Goal: Information Seeking & Learning: Find specific fact

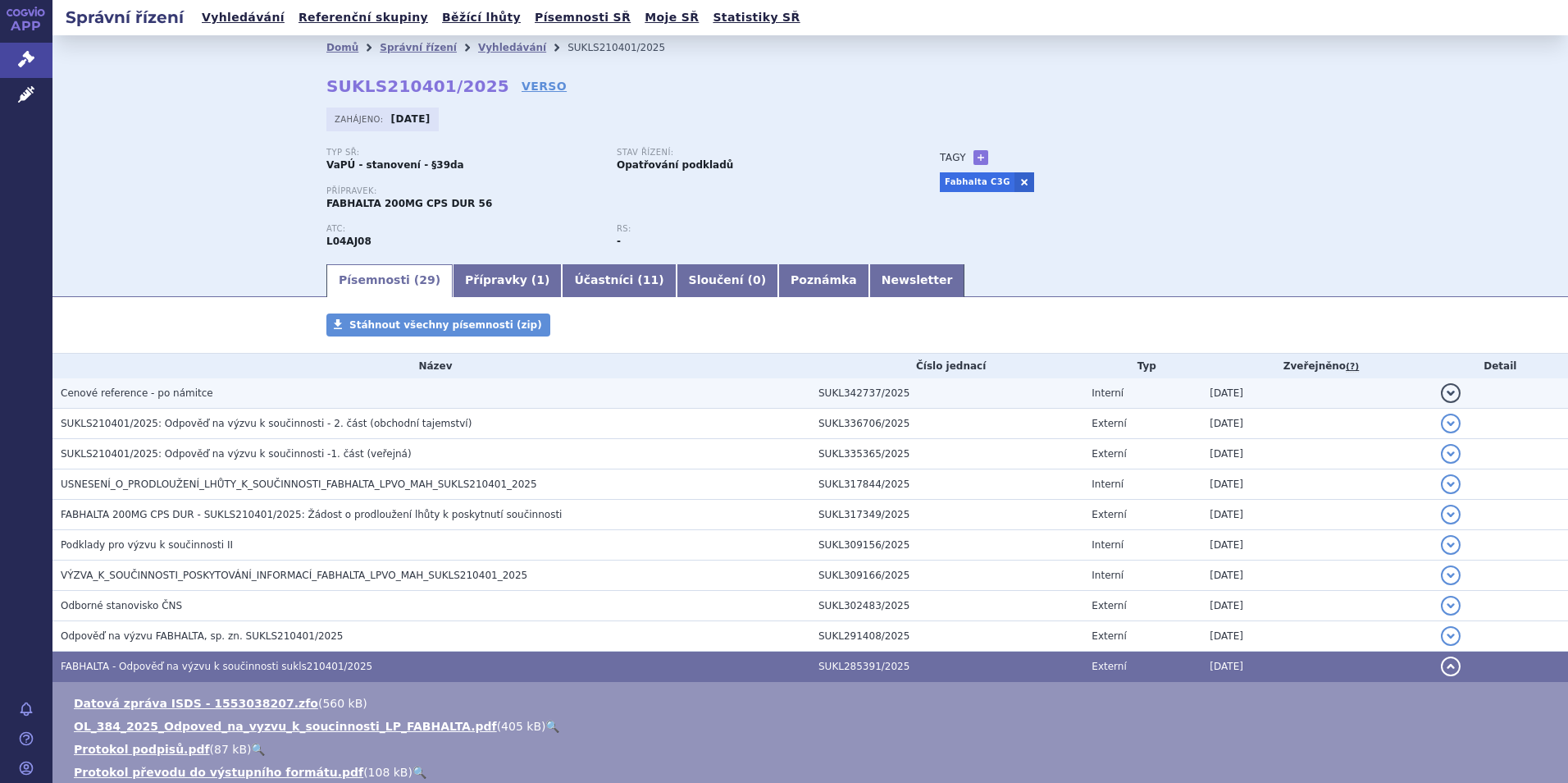
click at [235, 406] on td "Cenové reference - po námitce" at bounding box center [430, 393] width 757 height 30
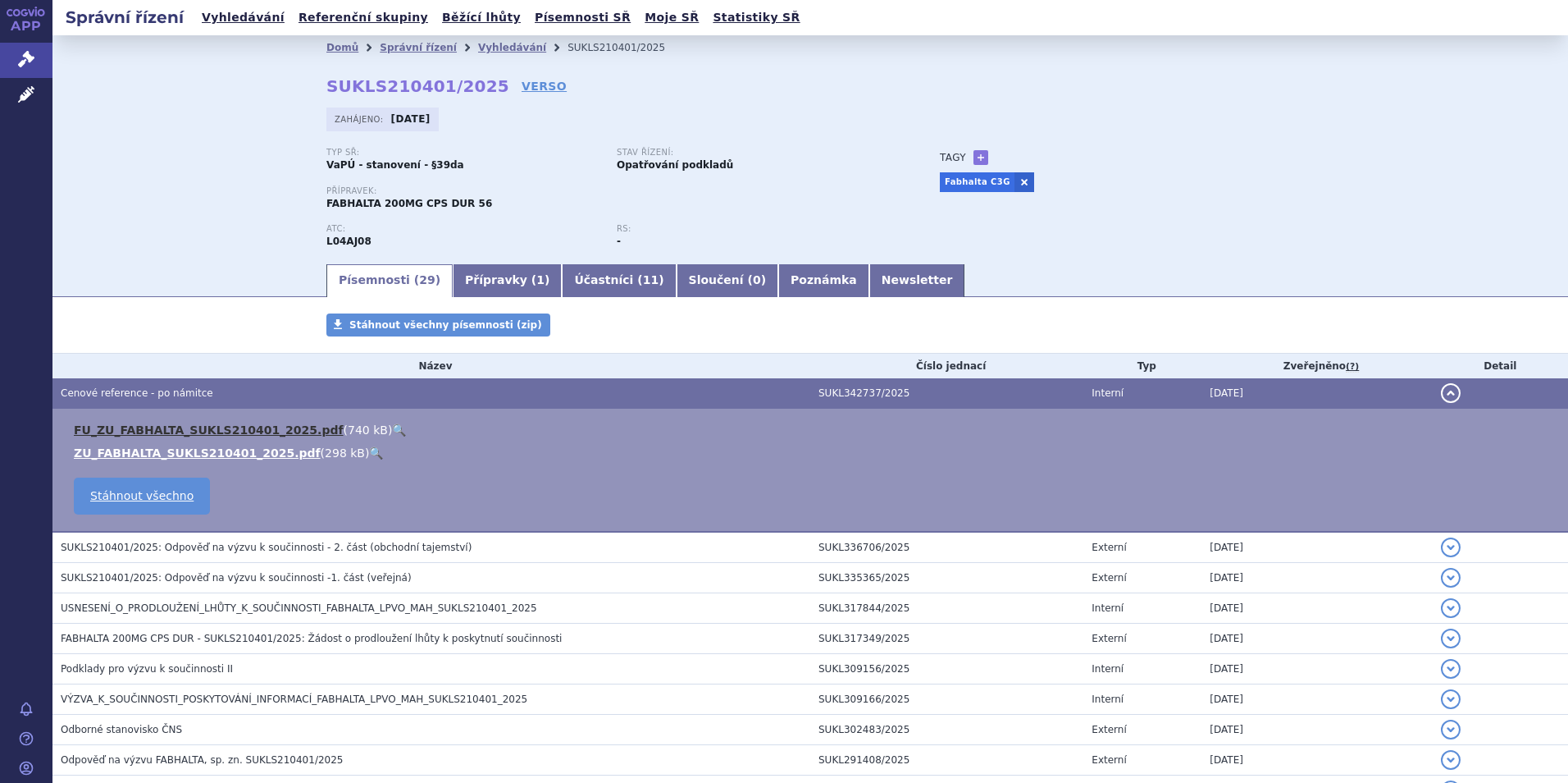
click at [204, 424] on link "FU_ZU_FABHALTA_SUKLS210401_2025.pdf" at bounding box center [208, 431] width 270 height 14
drag, startPoint x: 127, startPoint y: 116, endPoint x: 134, endPoint y: 99, distance: 18.4
click at [129, 116] on div "Domů Správní řízení Vyhledávání SUKLS210401/2025 SUKLS210401/2025 VERSO Zahájen…" at bounding box center [810, 148] width 1516 height 226
click at [248, 175] on div "Domů Správní řízení Vyhledávání SUKLS210401/2025 SUKLS210401/2025 VERSO Zahájen…" at bounding box center [810, 148] width 1516 height 226
click at [29, 68] on icon at bounding box center [26, 59] width 16 height 16
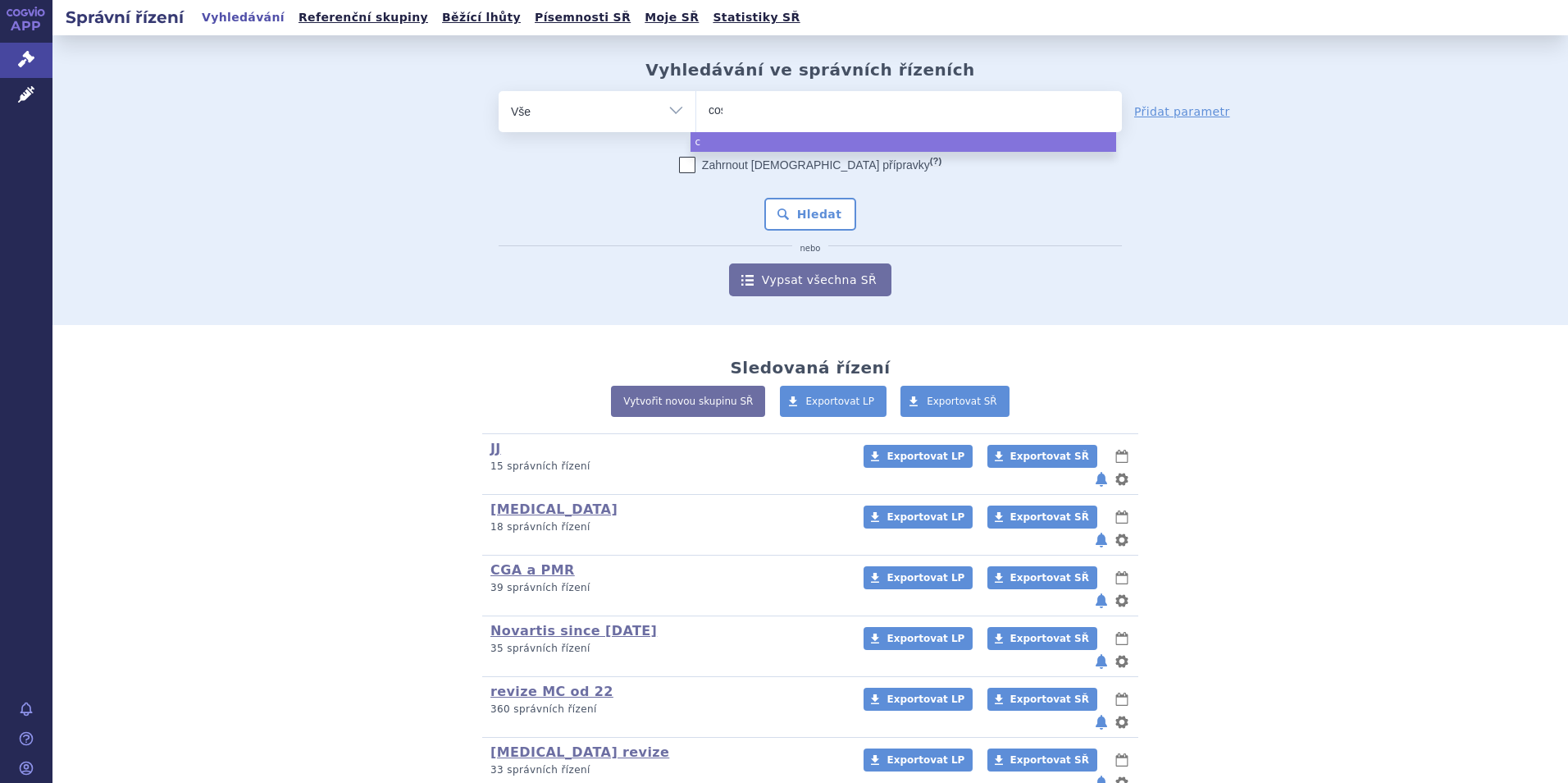
type input "cose"
type input "cosent"
type input "cosentyx"
select select "cosentyx"
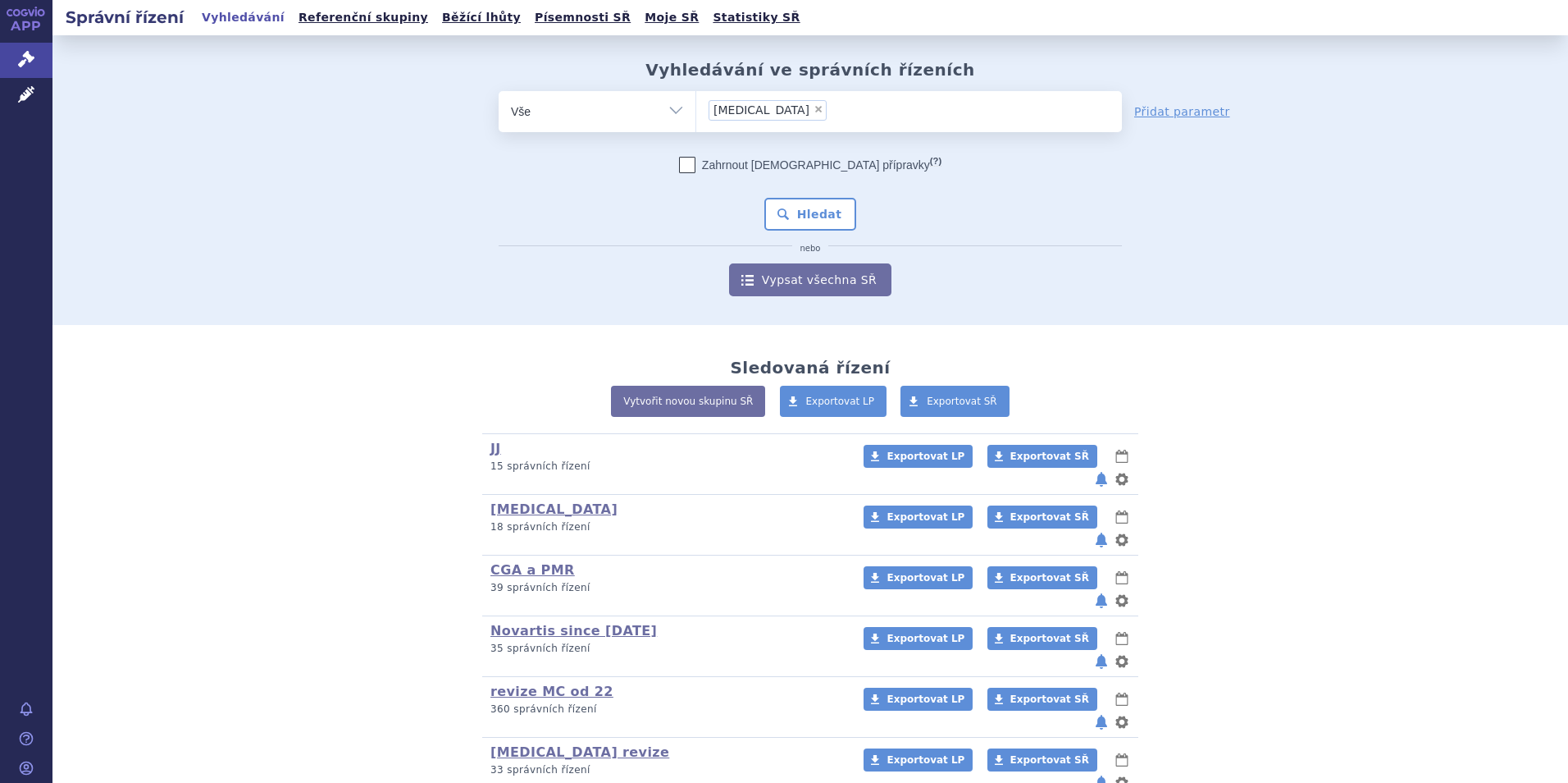
click at [845, 232] on div "Zahrnout bratrské přípravky (?) * Pozor, hledání dle vyhledávacího parametru In…" at bounding box center [811, 226] width 623 height 139
click at [830, 219] on button "Hledat" at bounding box center [811, 214] width 93 height 33
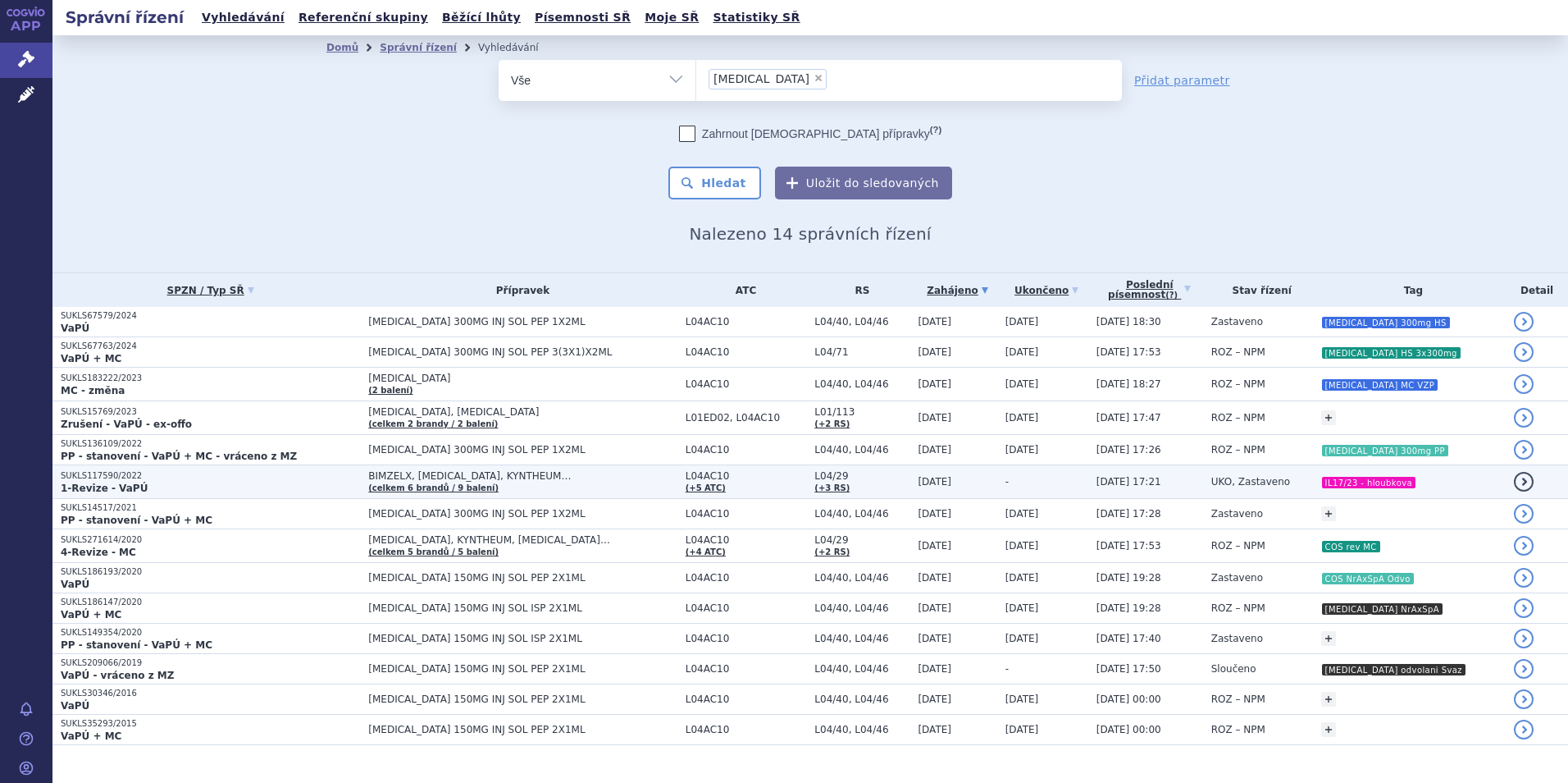
click at [159, 489] on p "1-Revize - VaPÚ" at bounding box center [210, 489] width 299 height 14
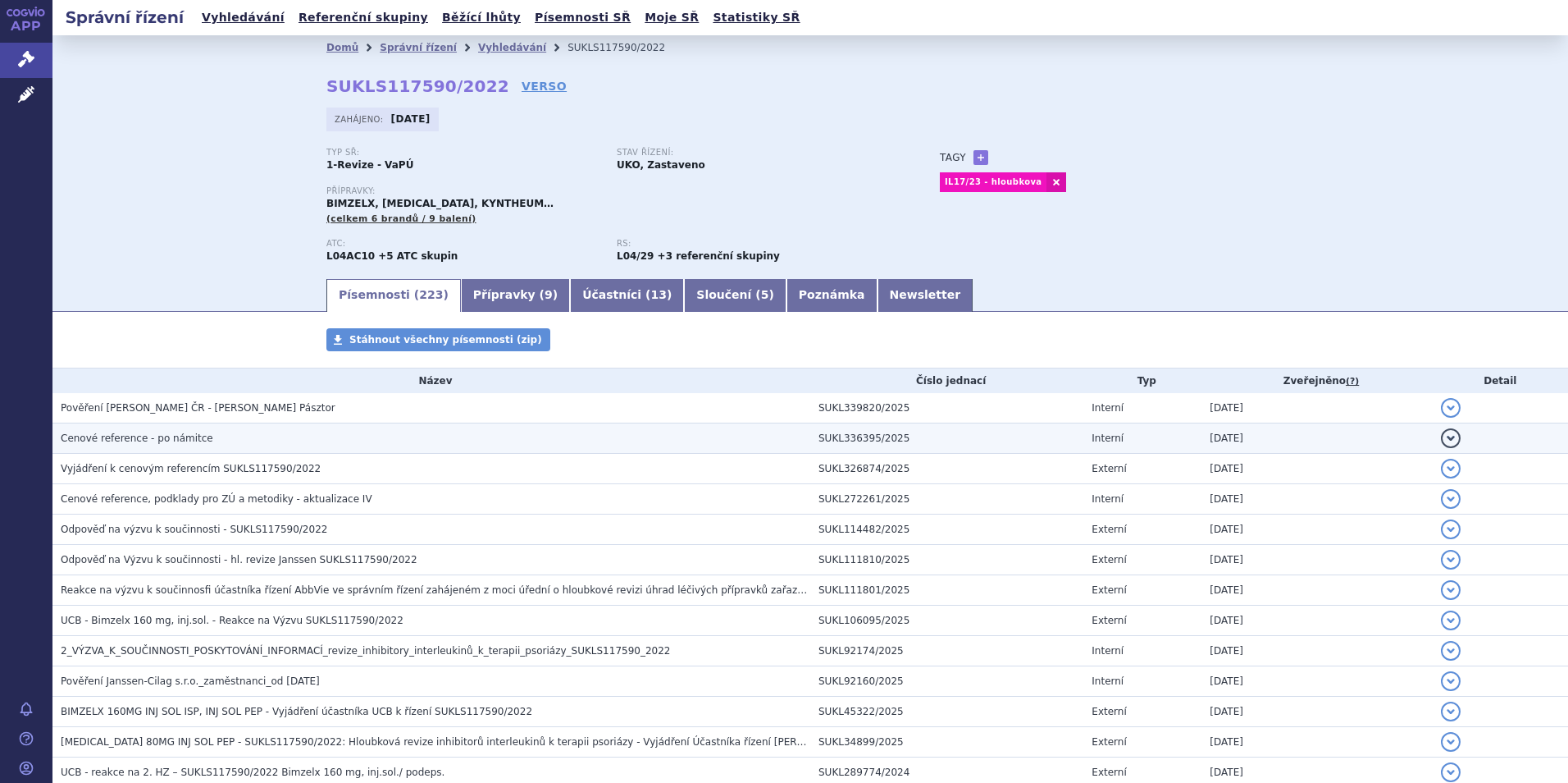
click at [137, 437] on span "Cenové reference - po námitce" at bounding box center [137, 438] width 153 height 12
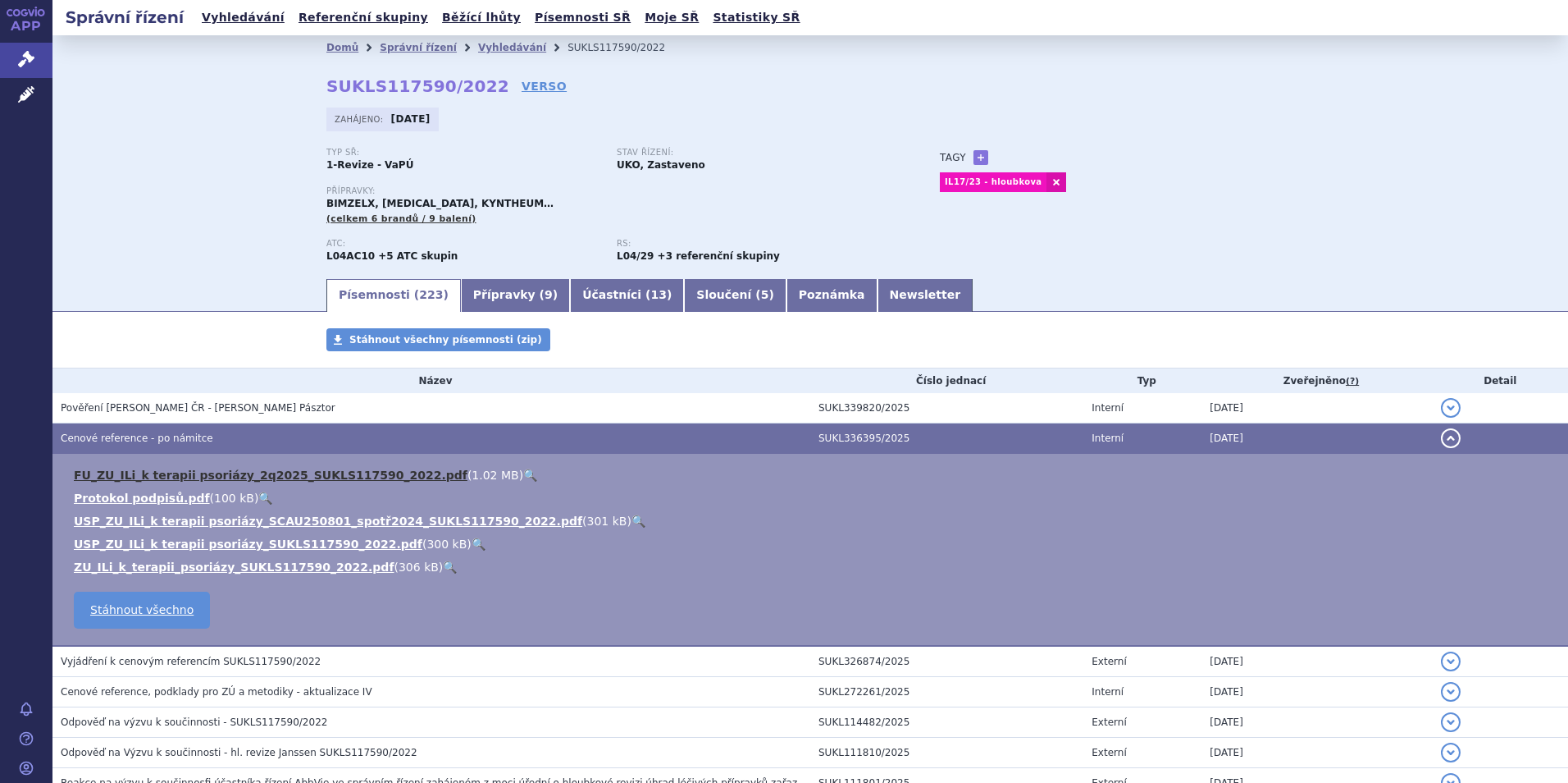
click at [140, 475] on link "FU_ZU_ILi_k terapii psoriázy_2q2025_SUKLS117590_2022.pdf" at bounding box center [270, 475] width 394 height 14
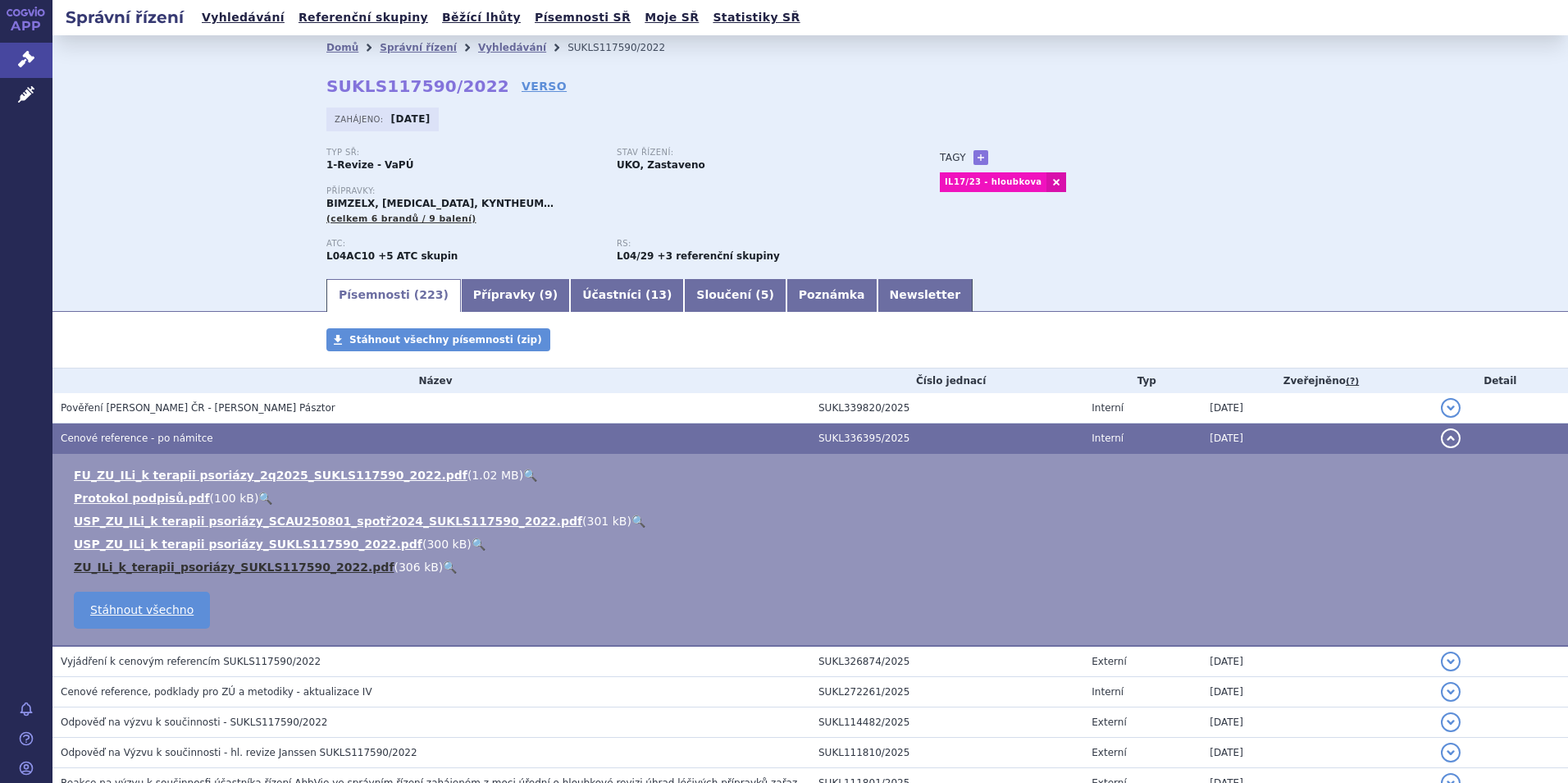
click at [156, 567] on link "ZU_ILi_k_terapii_psoriázy_SUKLS117590_2022.pdf" at bounding box center [233, 567] width 320 height 14
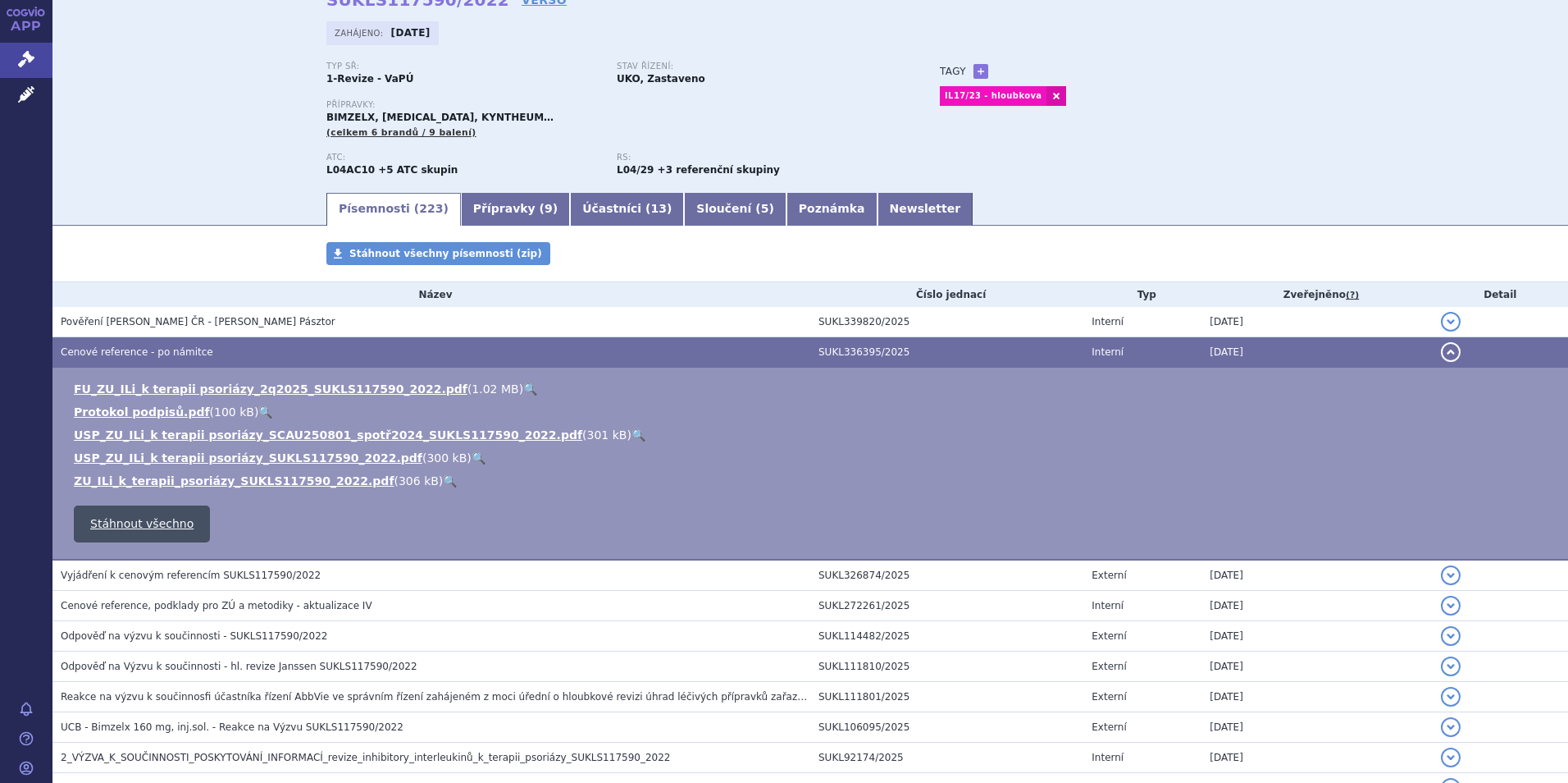
scroll to position [328, 0]
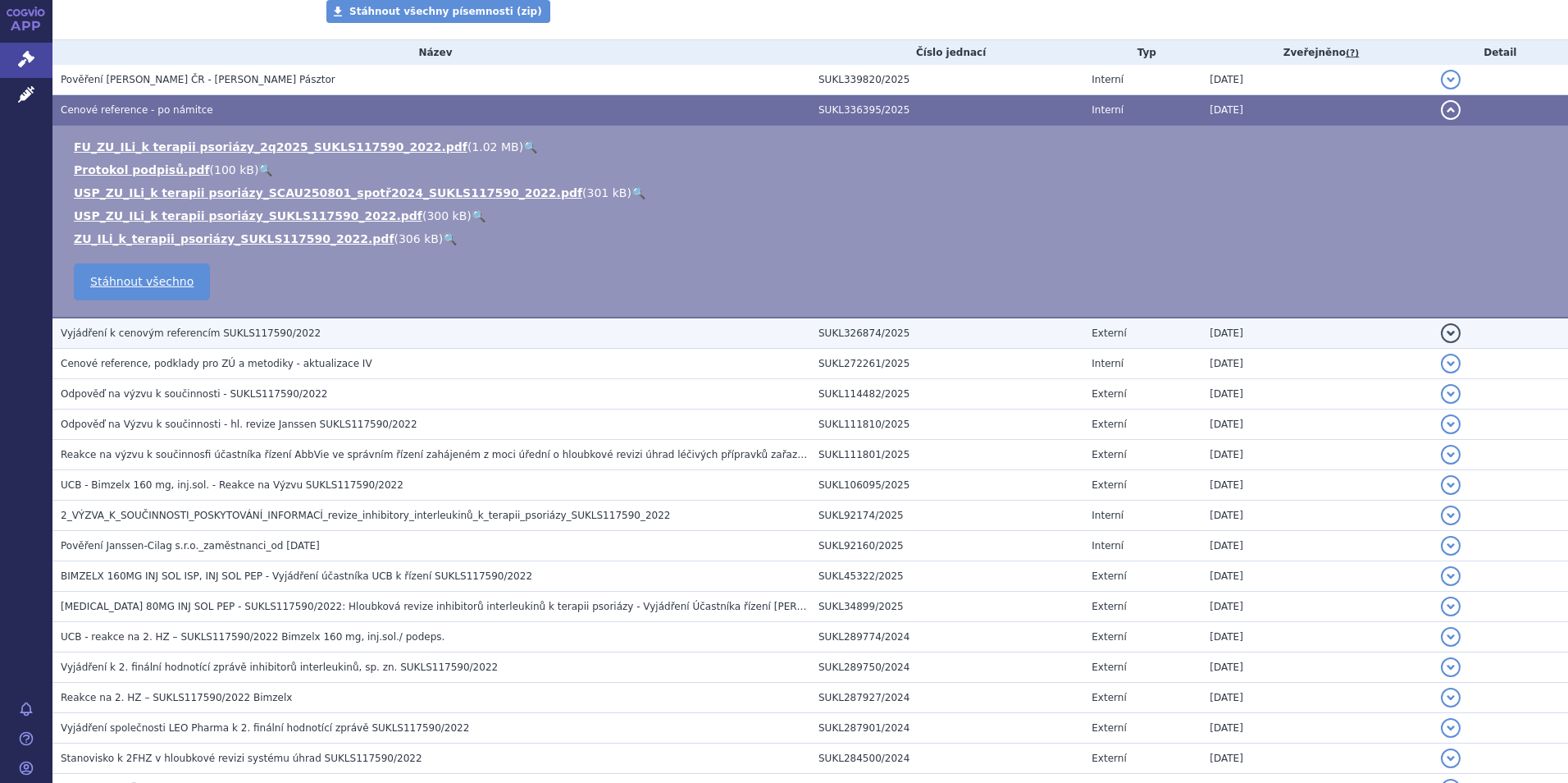
click at [203, 339] on span "Vyjádření k cenovým referencím SUKLS117590/2022" at bounding box center [191, 333] width 260 height 12
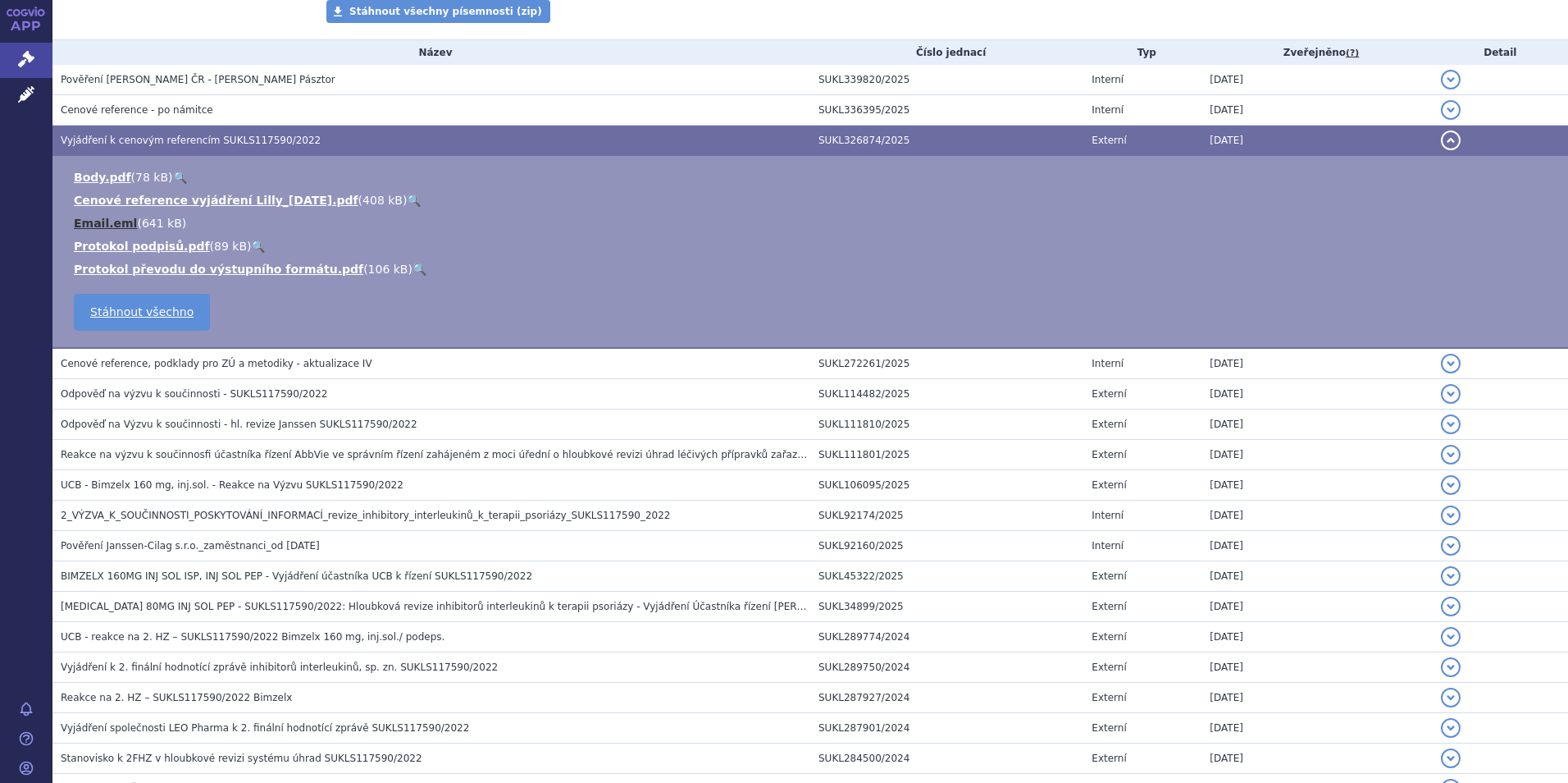
click at [106, 220] on link "Email.eml" at bounding box center [104, 224] width 63 height 14
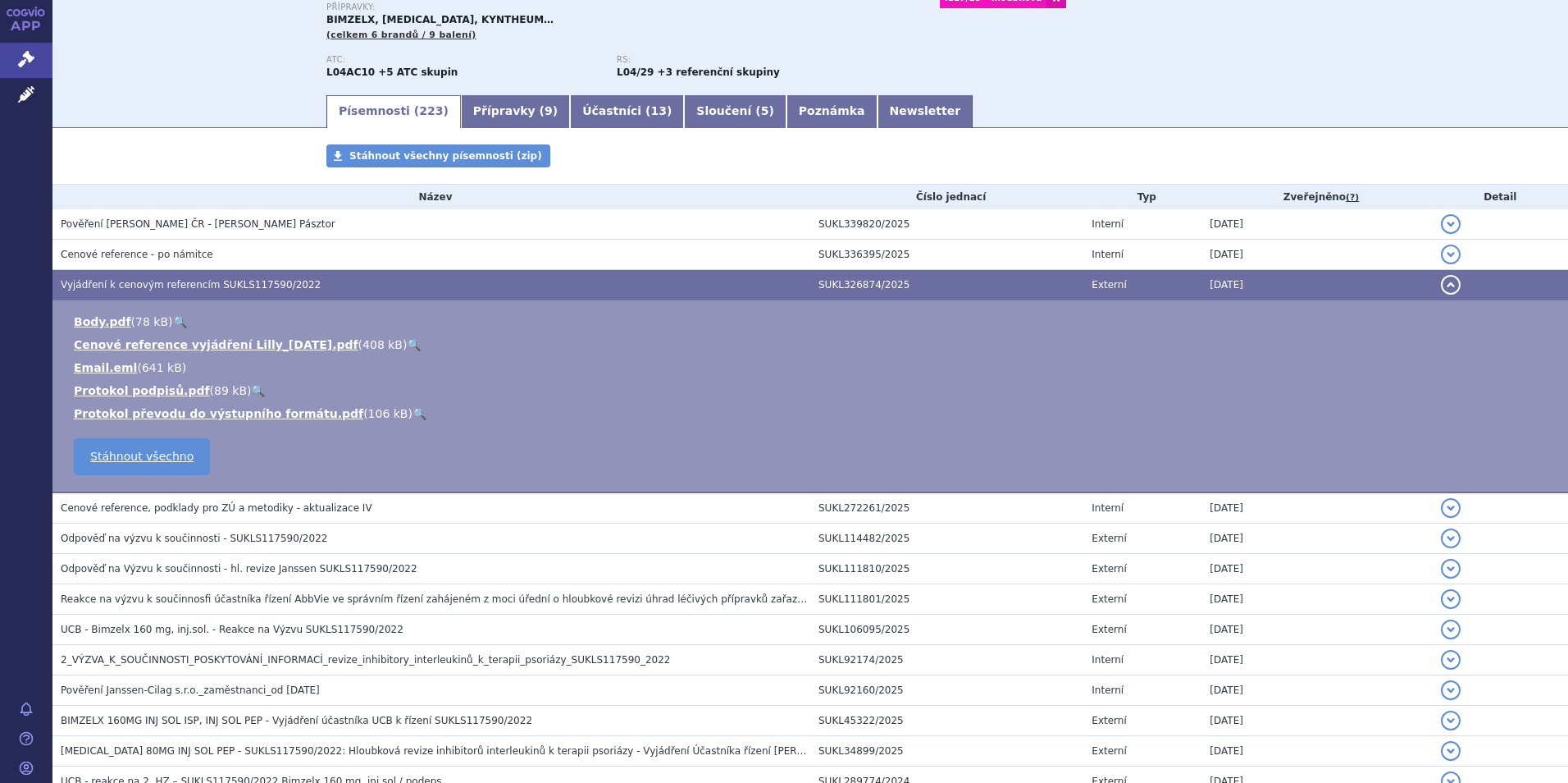
scroll to position [0, 0]
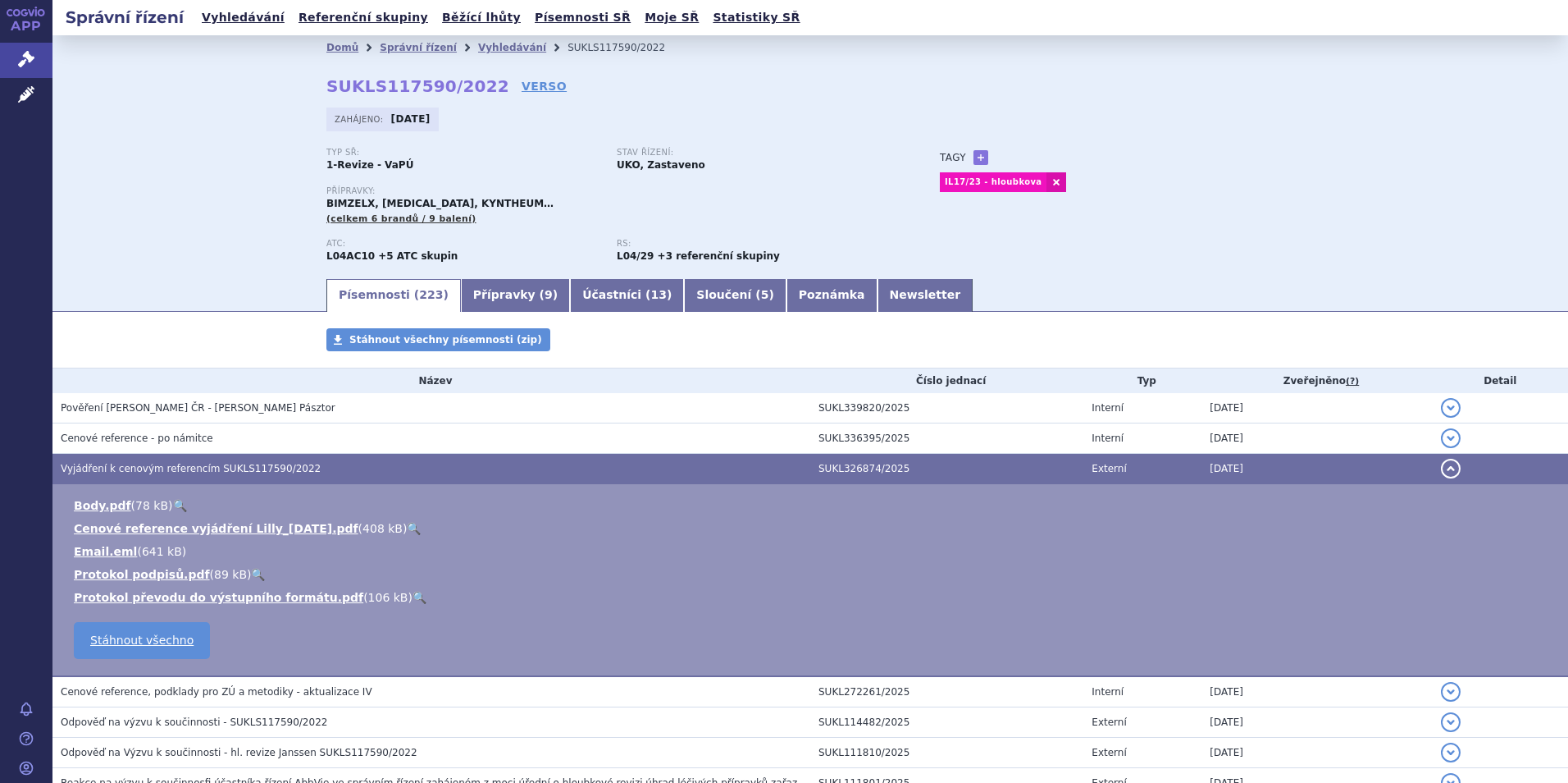
click at [401, 87] on strong "SUKLS117590/2022" at bounding box center [417, 86] width 183 height 19
click at [401, 86] on strong "SUKLS117590/2022" at bounding box center [417, 86] width 183 height 19
copy h2 "SUKLS117590/2022"
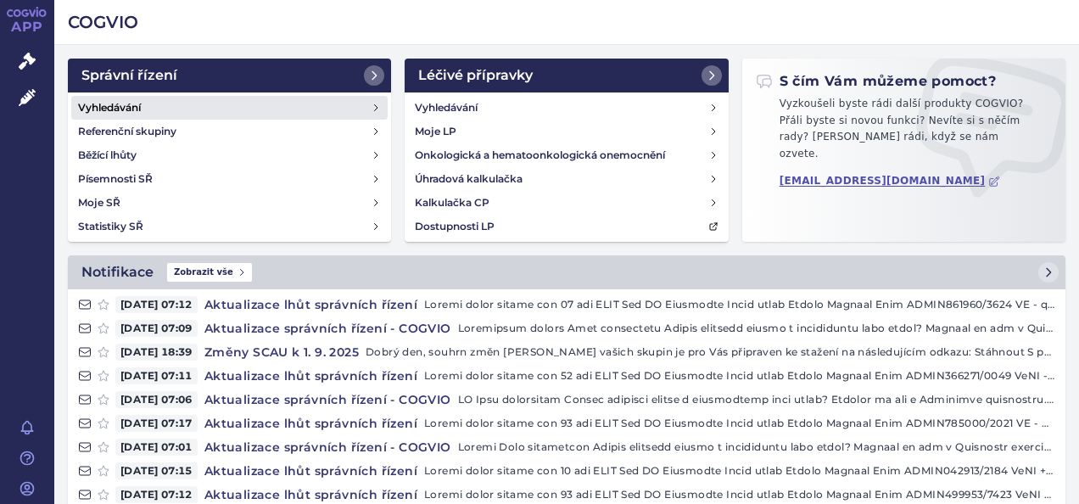
click at [142, 98] on link "Vyhledávání" at bounding box center [229, 108] width 316 height 24
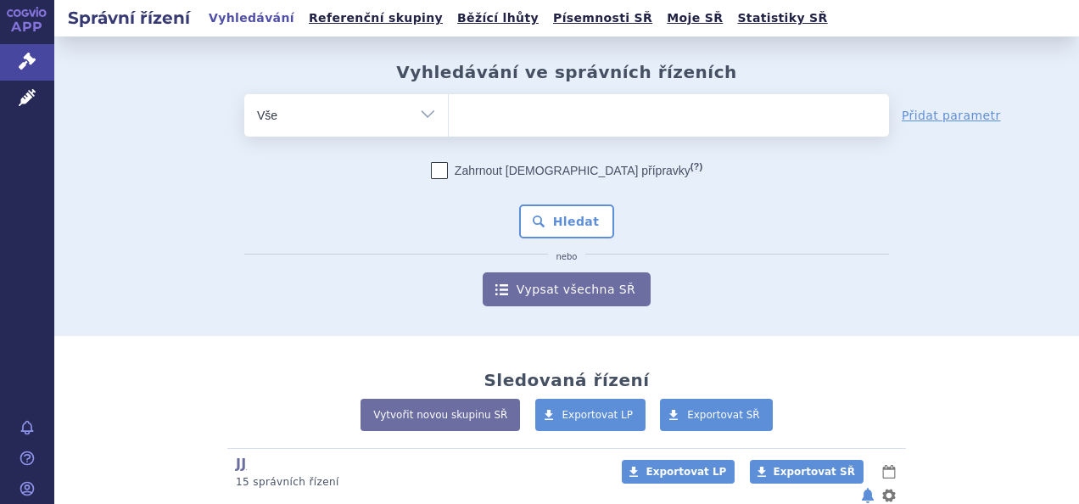
click at [588, 124] on ul at bounding box center [669, 112] width 440 height 36
click at [449, 124] on select at bounding box center [448, 114] width 1 height 42
type input "co"
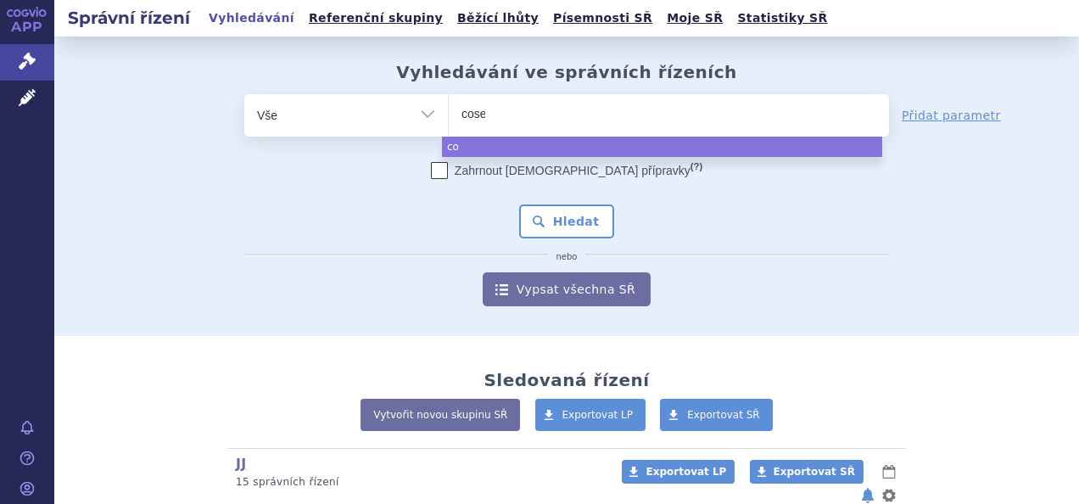
type input "cosen"
type input "cosent"
type input "cosentyx"
select select "cosentyx"
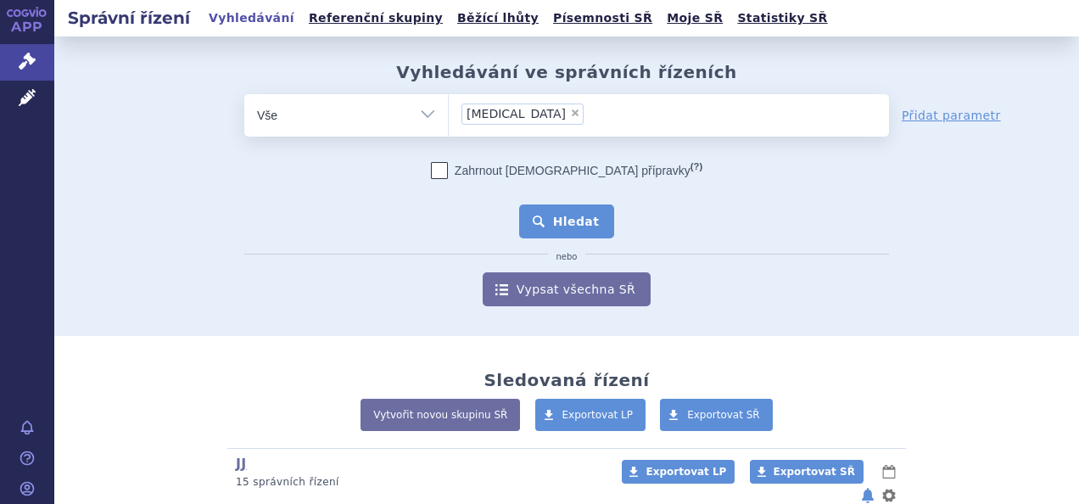
click at [574, 226] on button "Hledat" at bounding box center [567, 221] width 96 height 34
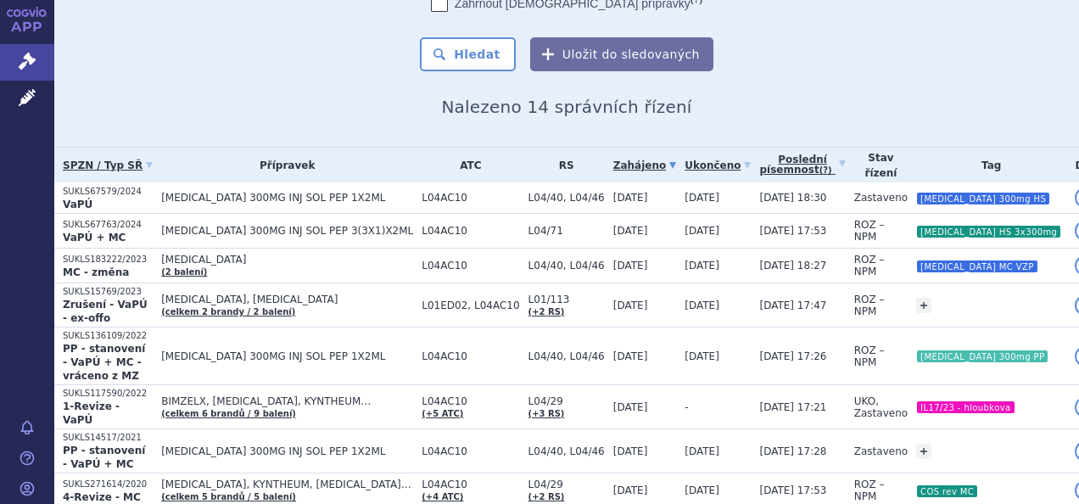
scroll to position [136, 0]
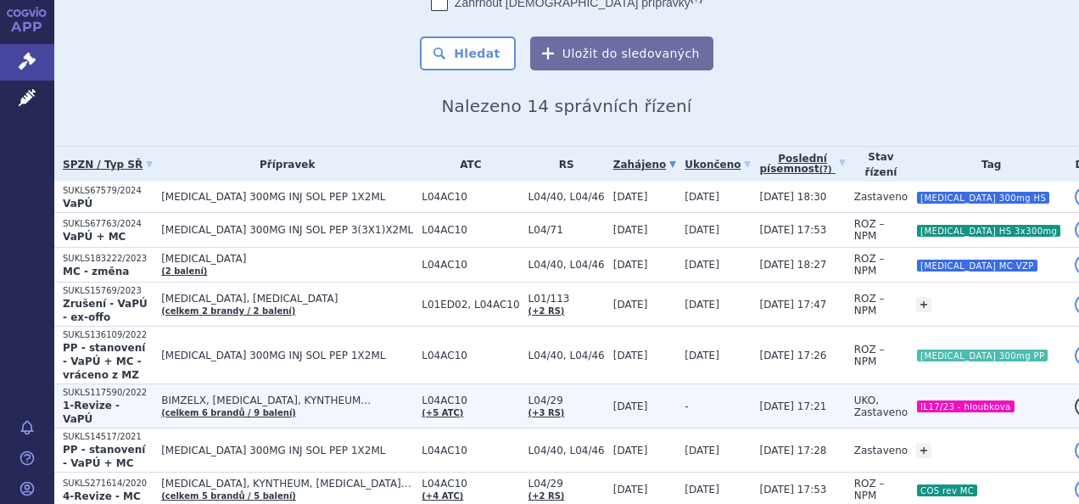
click at [707, 384] on td "-" at bounding box center [713, 406] width 75 height 44
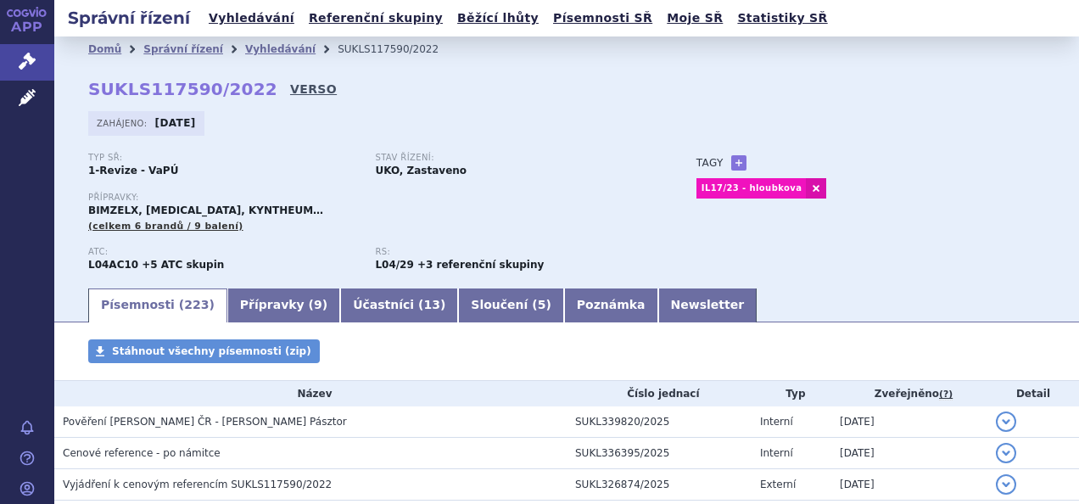
click at [290, 85] on link "VERSO" at bounding box center [313, 89] width 47 height 17
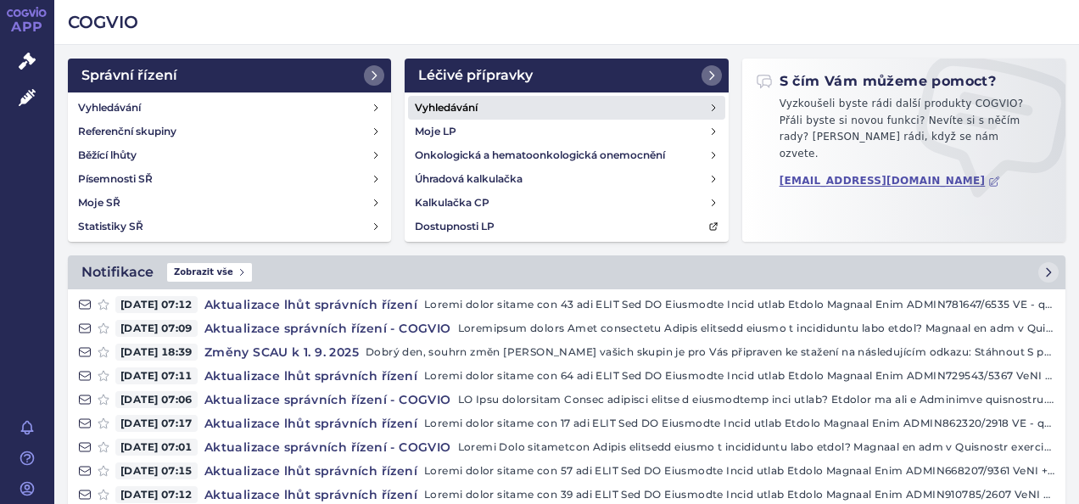
click at [466, 96] on link "Vyhledávání" at bounding box center [566, 108] width 316 height 24
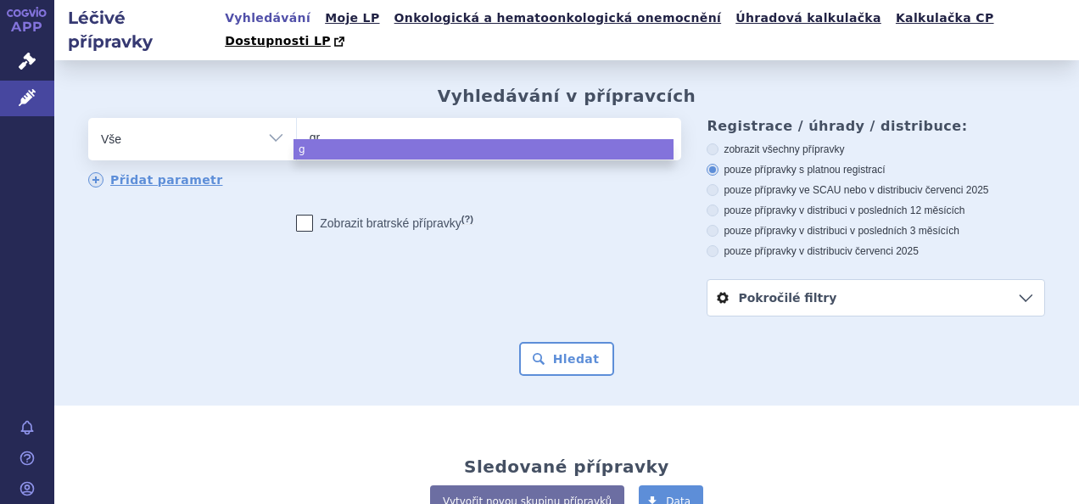
type input "gri"
type input "grin"
type input "grind"
type input "grinde"
type input "grindeks"
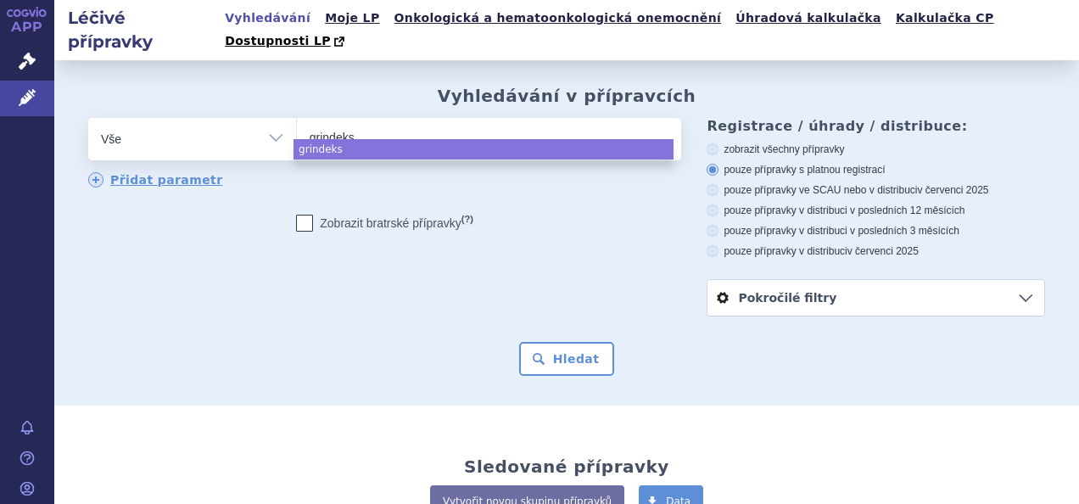
select select "grindeks"
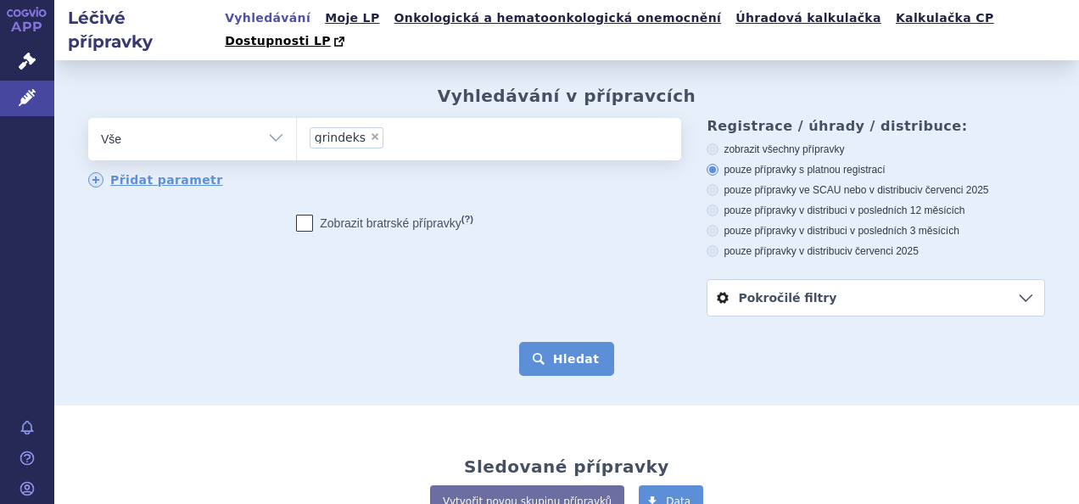
click at [592, 343] on button "Hledat" at bounding box center [567, 359] width 96 height 34
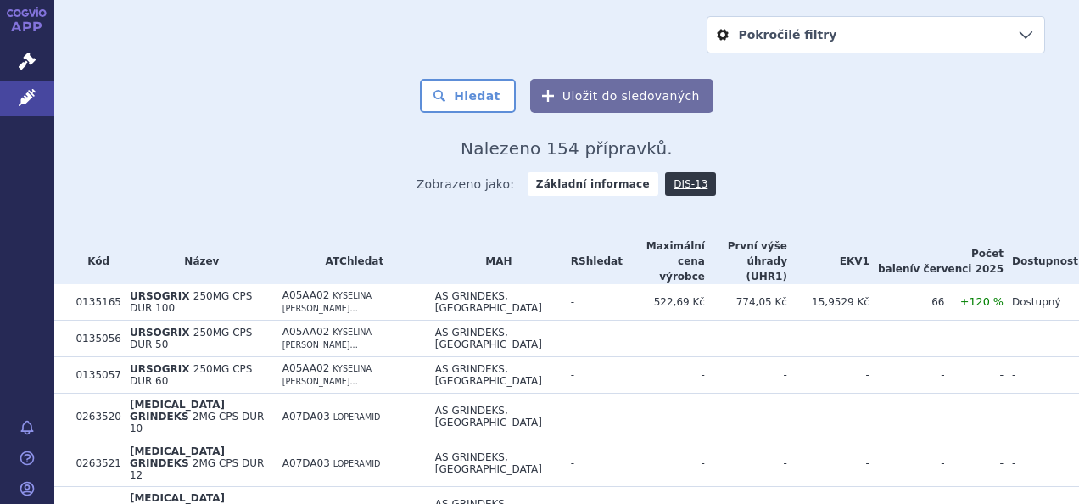
scroll to position [267, 0]
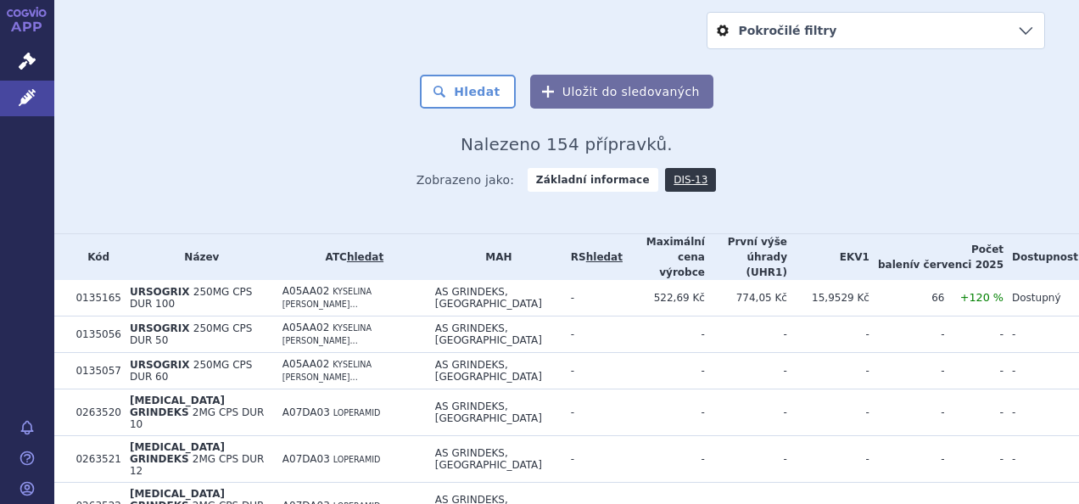
click at [767, 234] on th "První výše úhrady (UHR1)" at bounding box center [746, 257] width 82 height 46
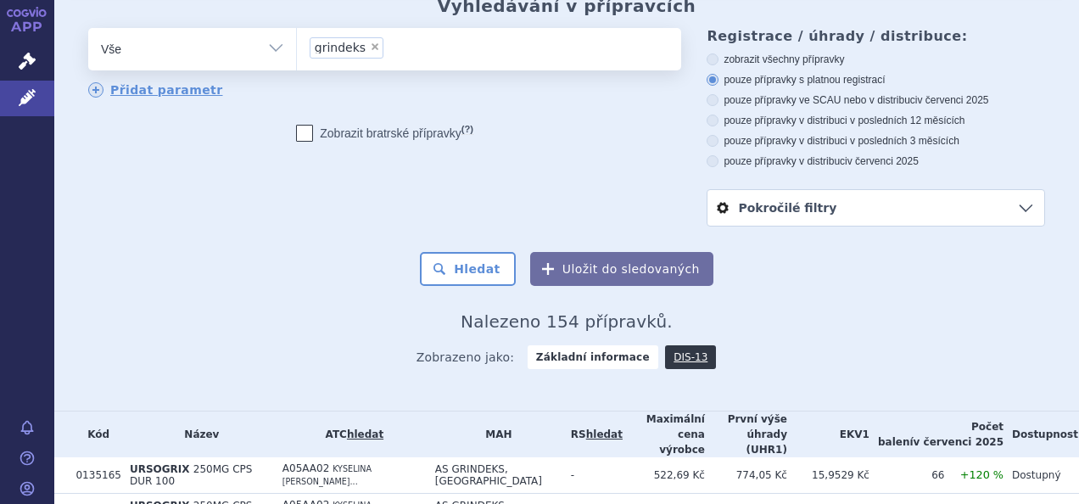
scroll to position [84, 0]
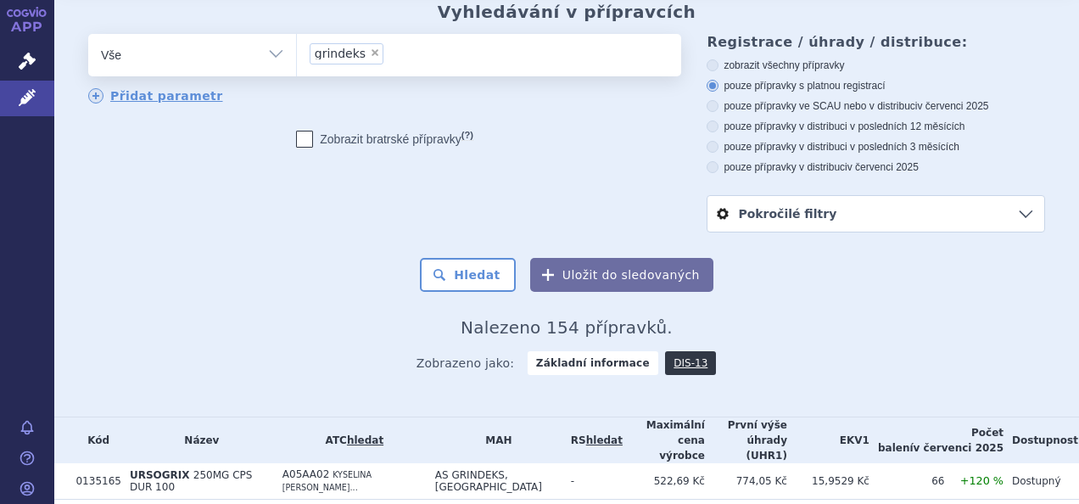
click at [824, 76] on div "zobrazit všechny přípravky pouze přípravky s platnou registrací pouze přípravky…" at bounding box center [875, 116] width 338 height 115
click at [823, 96] on div "zobrazit všechny přípravky pouze přípravky s platnou registrací pouze přípravky…" at bounding box center [875, 116] width 338 height 115
click at [808, 99] on label "pouze přípravky ve SCAU nebo v distribuci v červenci 2025" at bounding box center [875, 106] width 338 height 14
click at [719, 103] on input "pouze přípravky ve SCAU nebo v distribuci v červenci 2025" at bounding box center [713, 108] width 11 height 11
radio input "true"
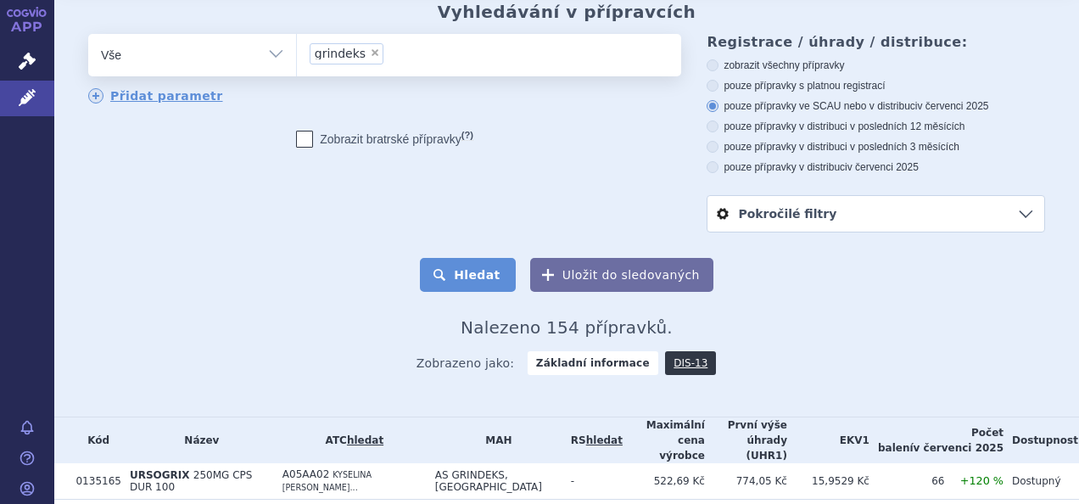
click at [479, 268] on button "Hledat" at bounding box center [468, 275] width 96 height 34
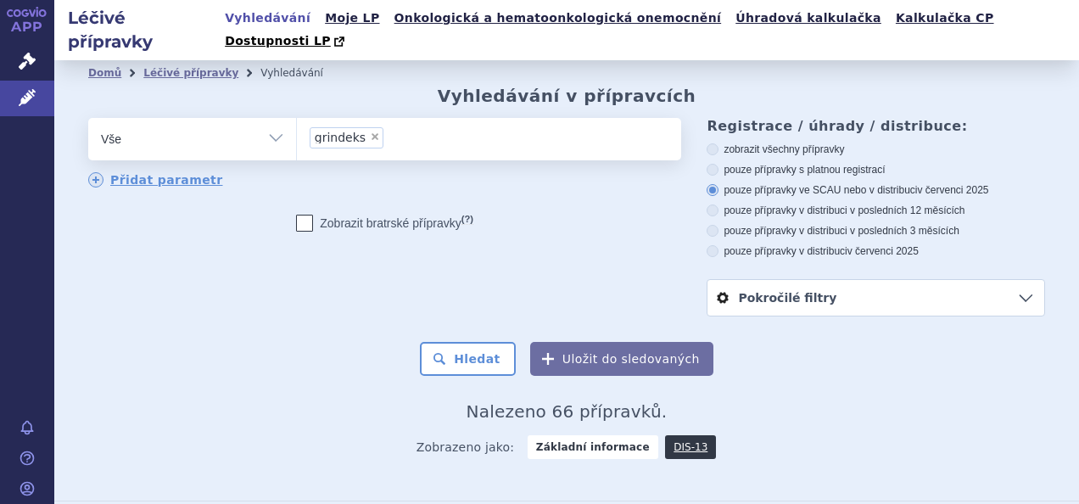
click at [831, 244] on label "pouze přípravky v distribuci v červenci 2025" at bounding box center [875, 251] width 338 height 14
click at [719, 248] on input "pouze přípravky v distribuci v červenci 2025" at bounding box center [713, 253] width 11 height 11
radio input "true"
click at [471, 342] on button "Hledat" at bounding box center [468, 359] width 96 height 34
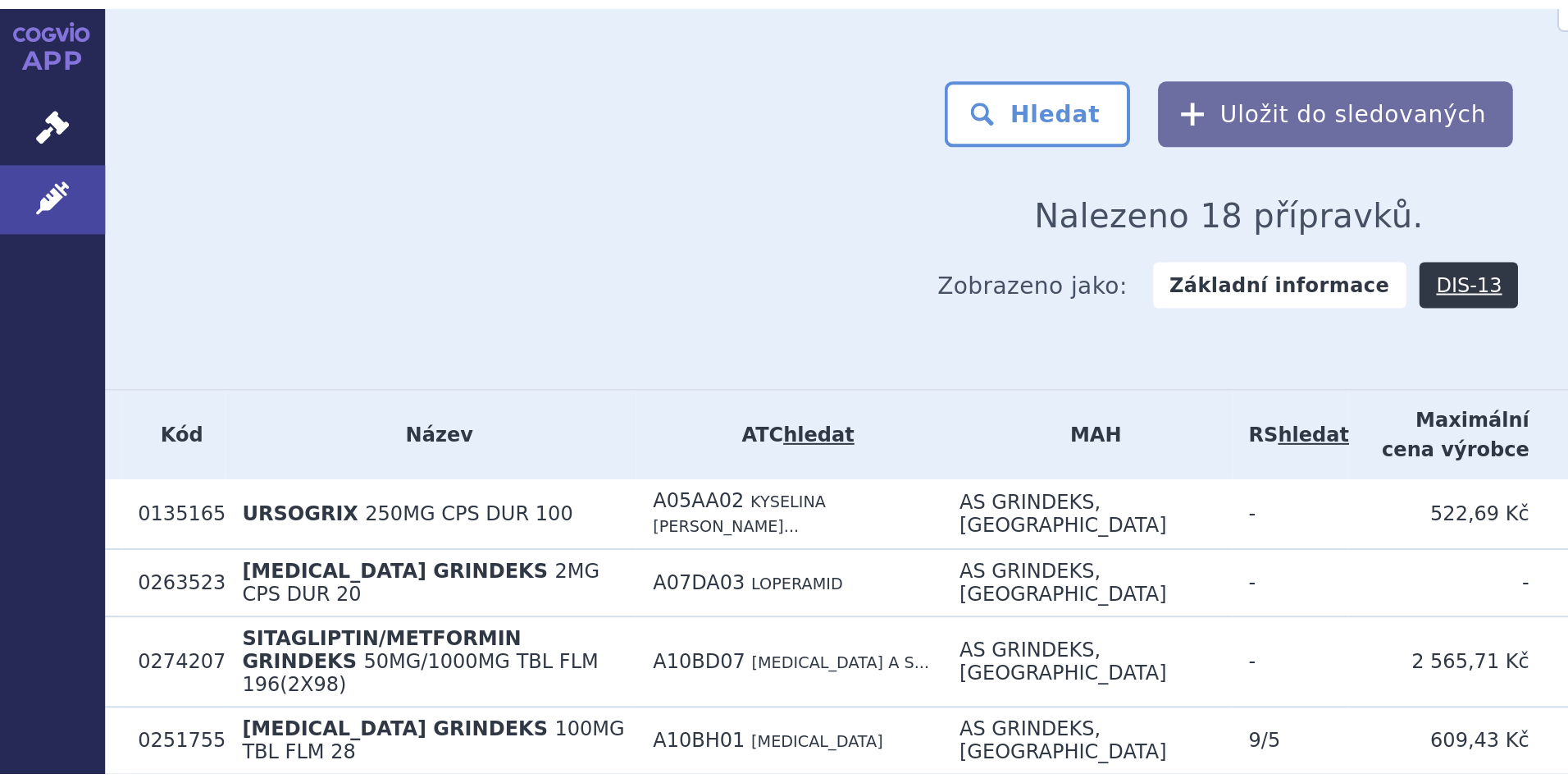
scroll to position [273, 0]
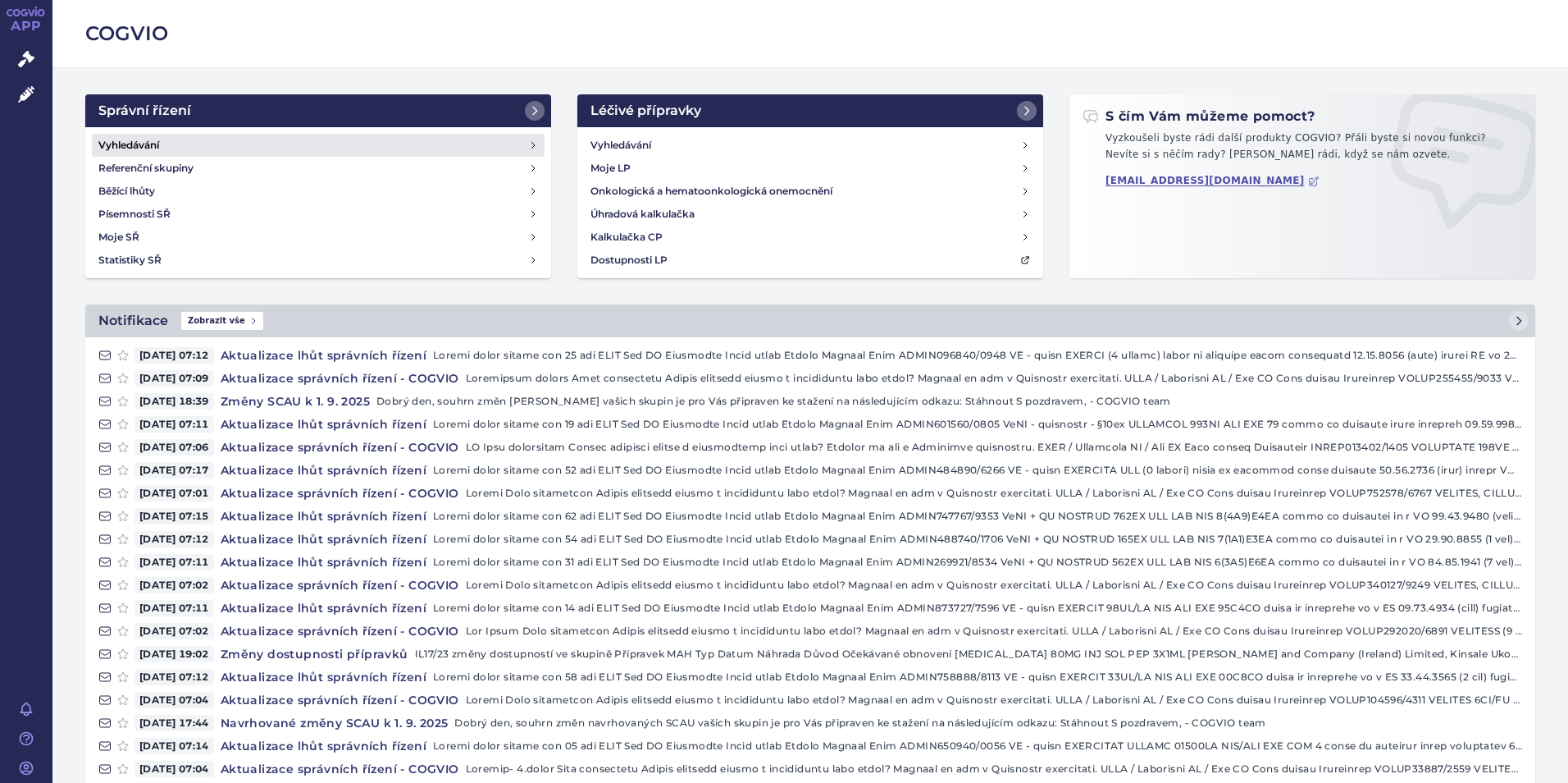
click at [276, 142] on link "Vyhledávání" at bounding box center [318, 145] width 453 height 23
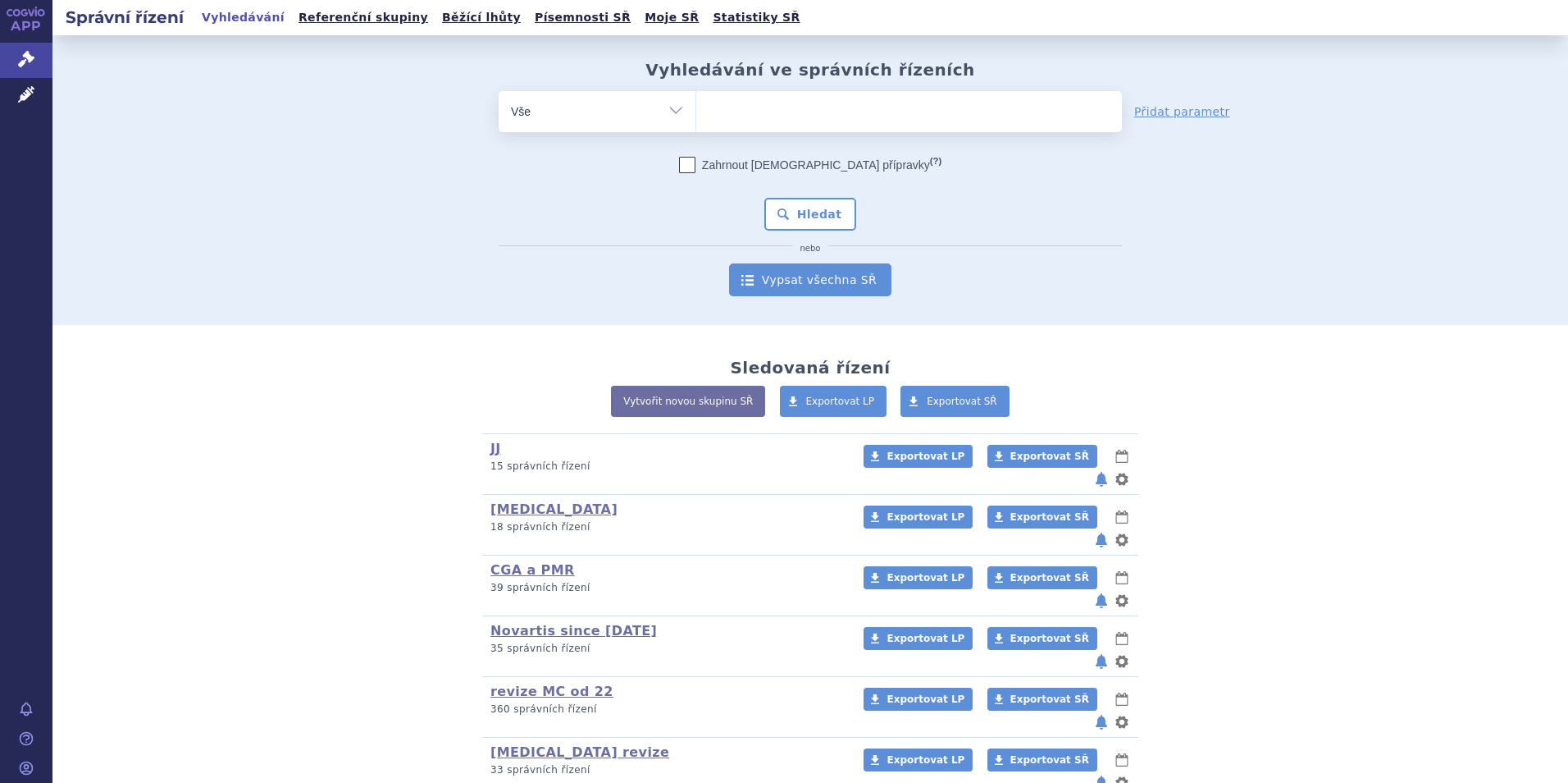
click at [833, 284] on link "Vypsat všechna SŘ" at bounding box center [811, 280] width 163 height 33
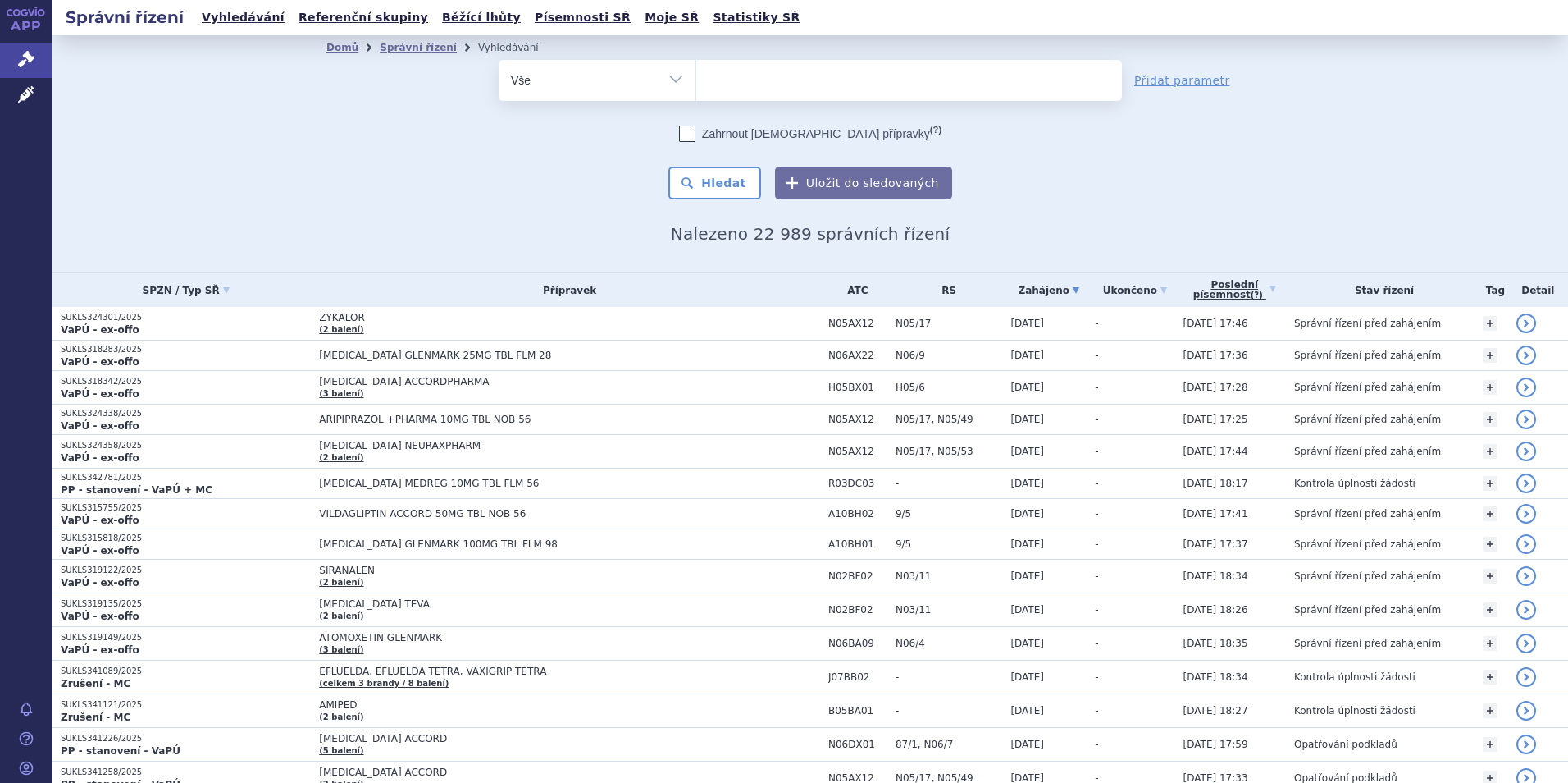
click at [1245, 291] on link "Poslední písemnost (?)" at bounding box center [1235, 289] width 103 height 34
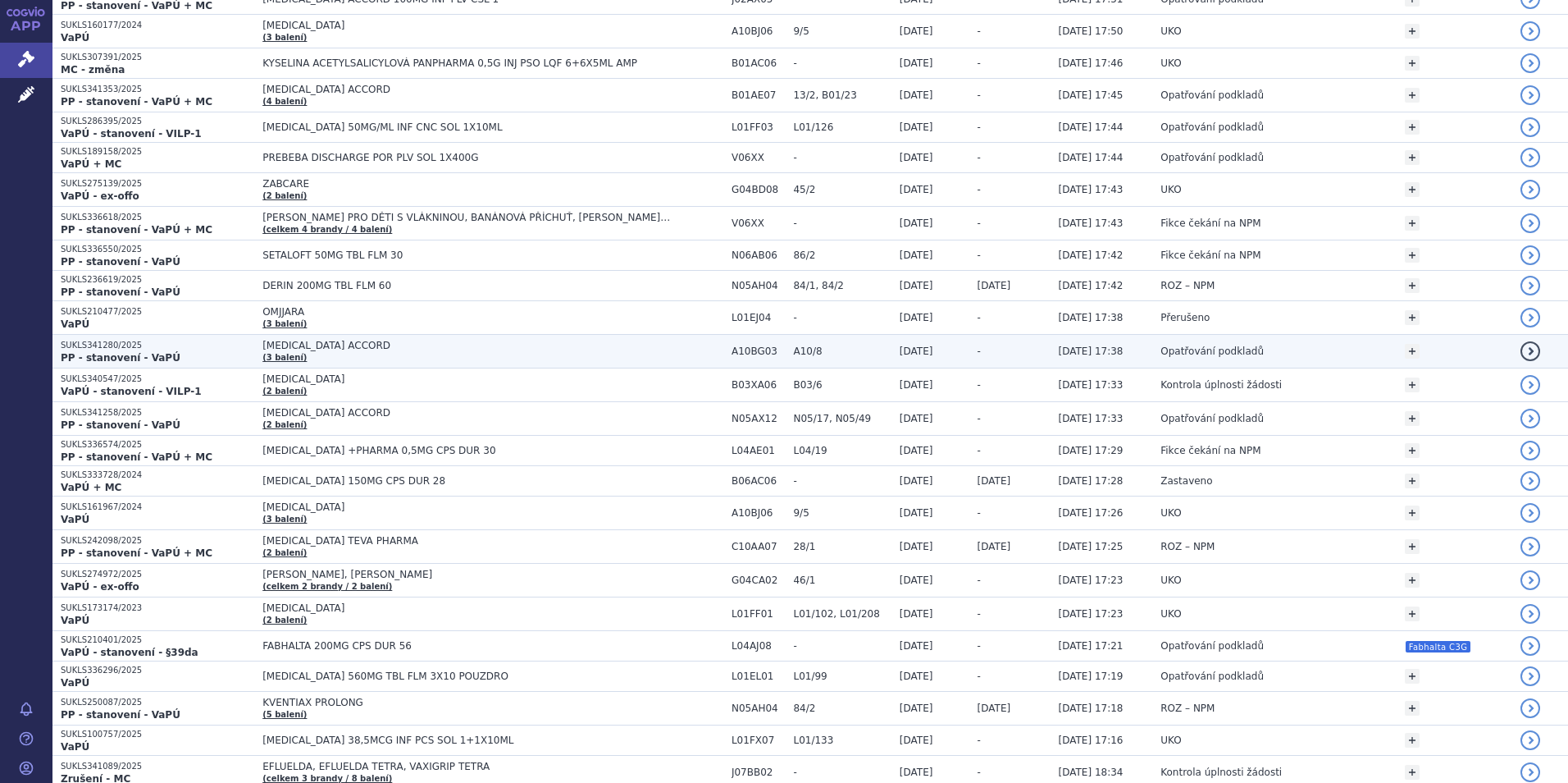
scroll to position [738, 0]
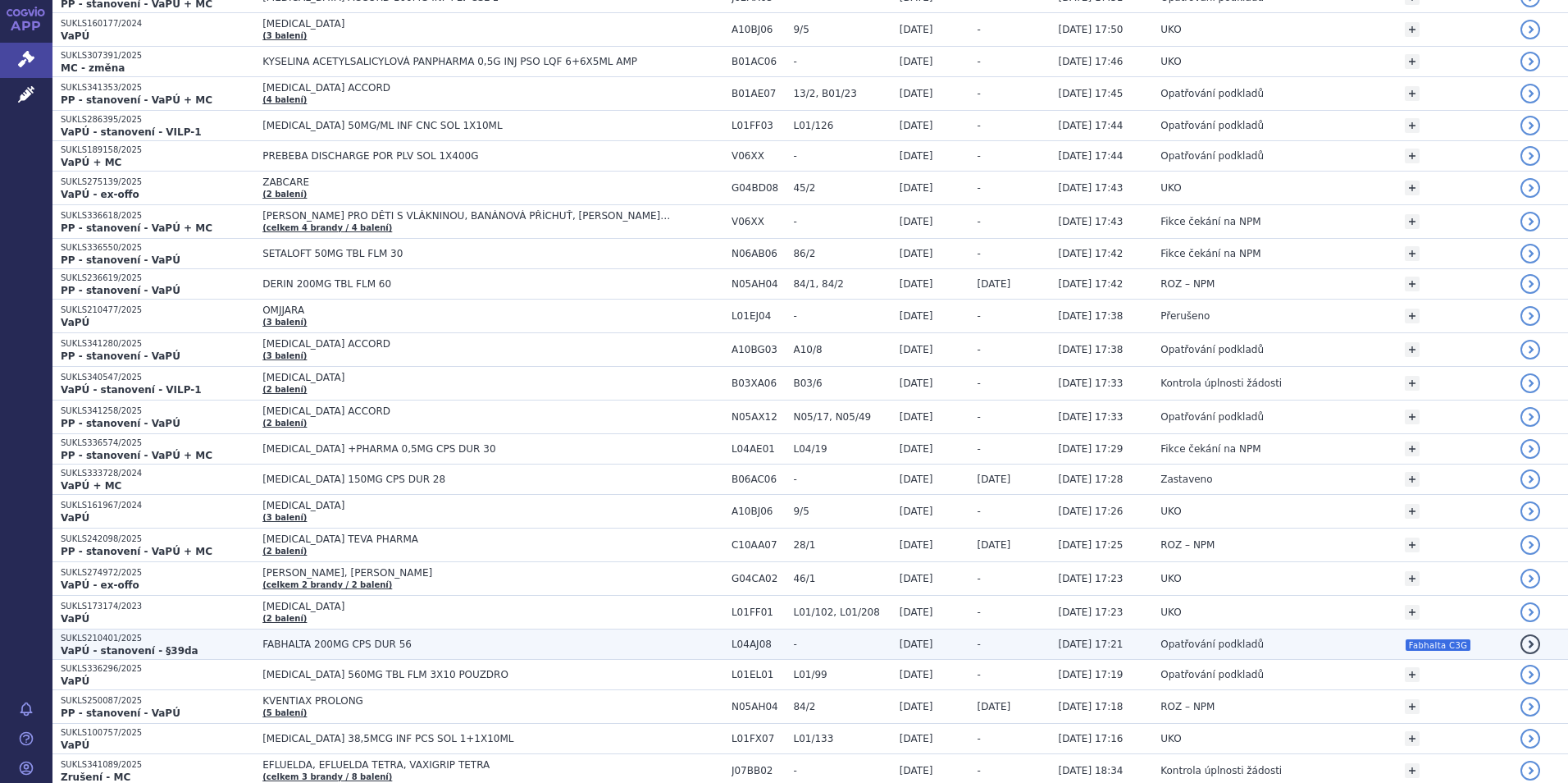
drag, startPoint x: 398, startPoint y: 637, endPoint x: 372, endPoint y: 641, distance: 26.3
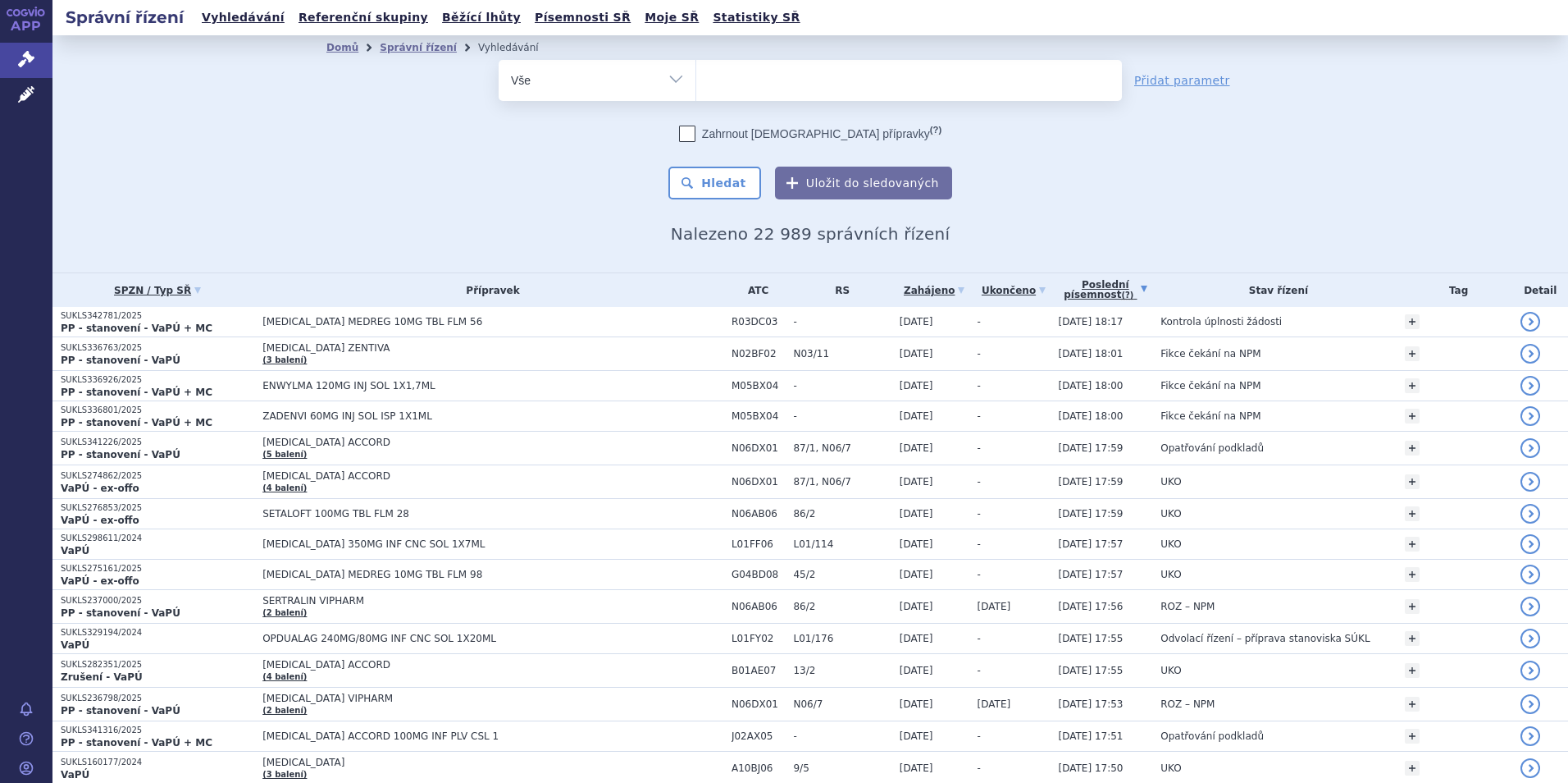
click at [718, 81] on ul at bounding box center [909, 77] width 426 height 35
click at [696, 81] on select at bounding box center [695, 79] width 1 height 41
type input "kes"
type input "kesim"
type input "kesimt"
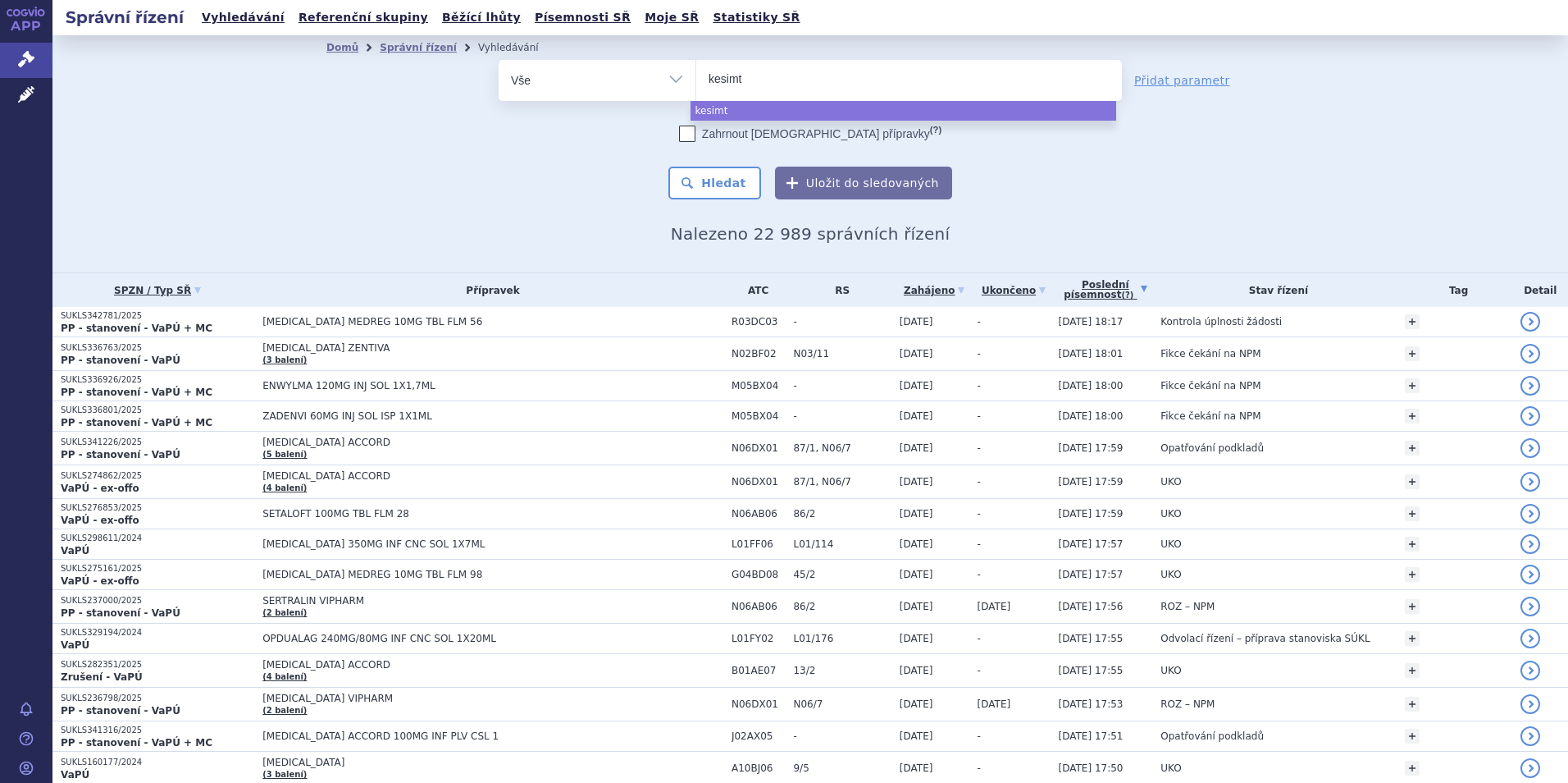
type input "kesimta"
type input "kesimt"
type input "kesim"
type input "kesimpta"
select select "kesimpta"
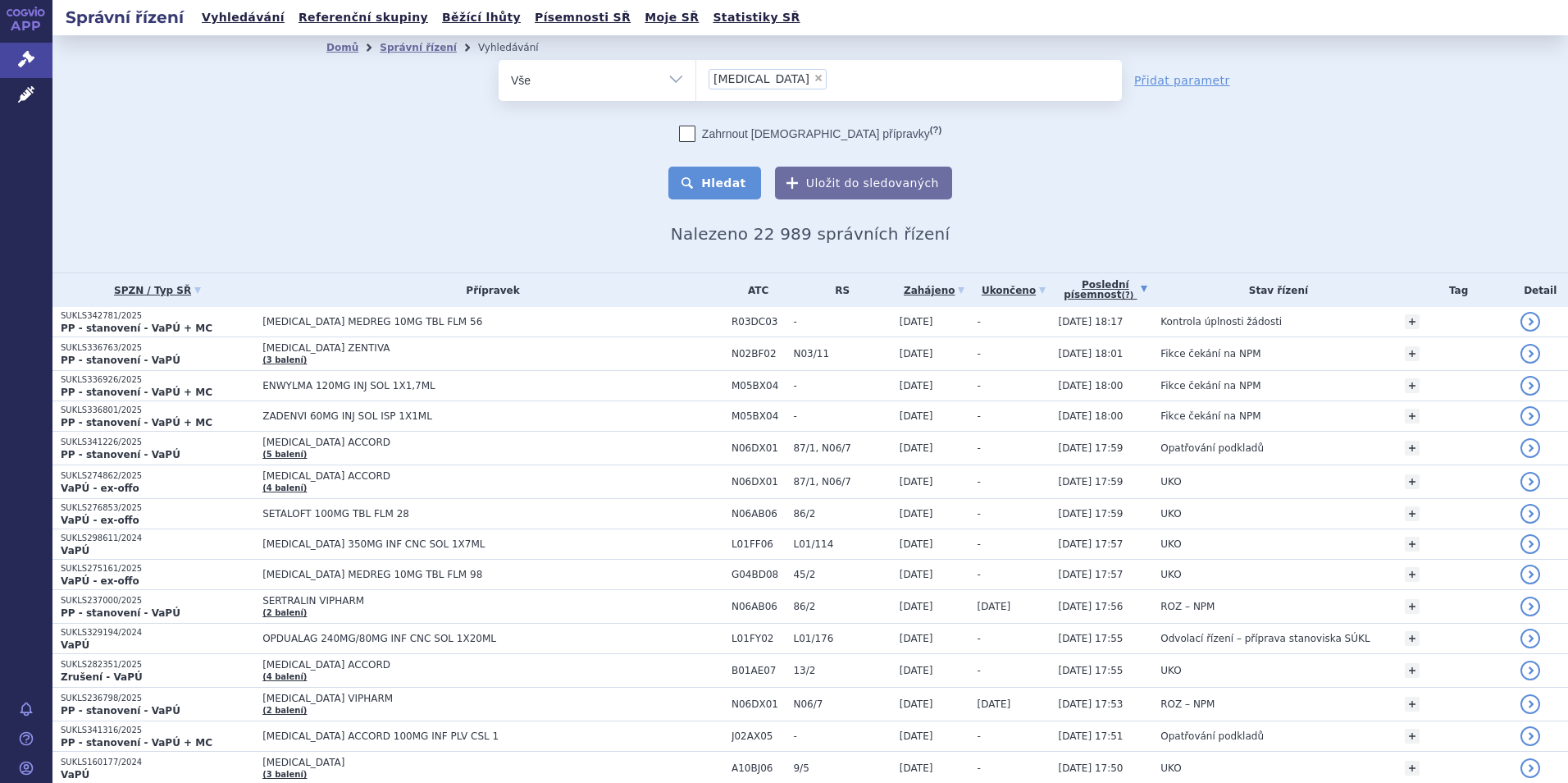
click at [729, 199] on button "Hledat" at bounding box center [715, 183] width 93 height 33
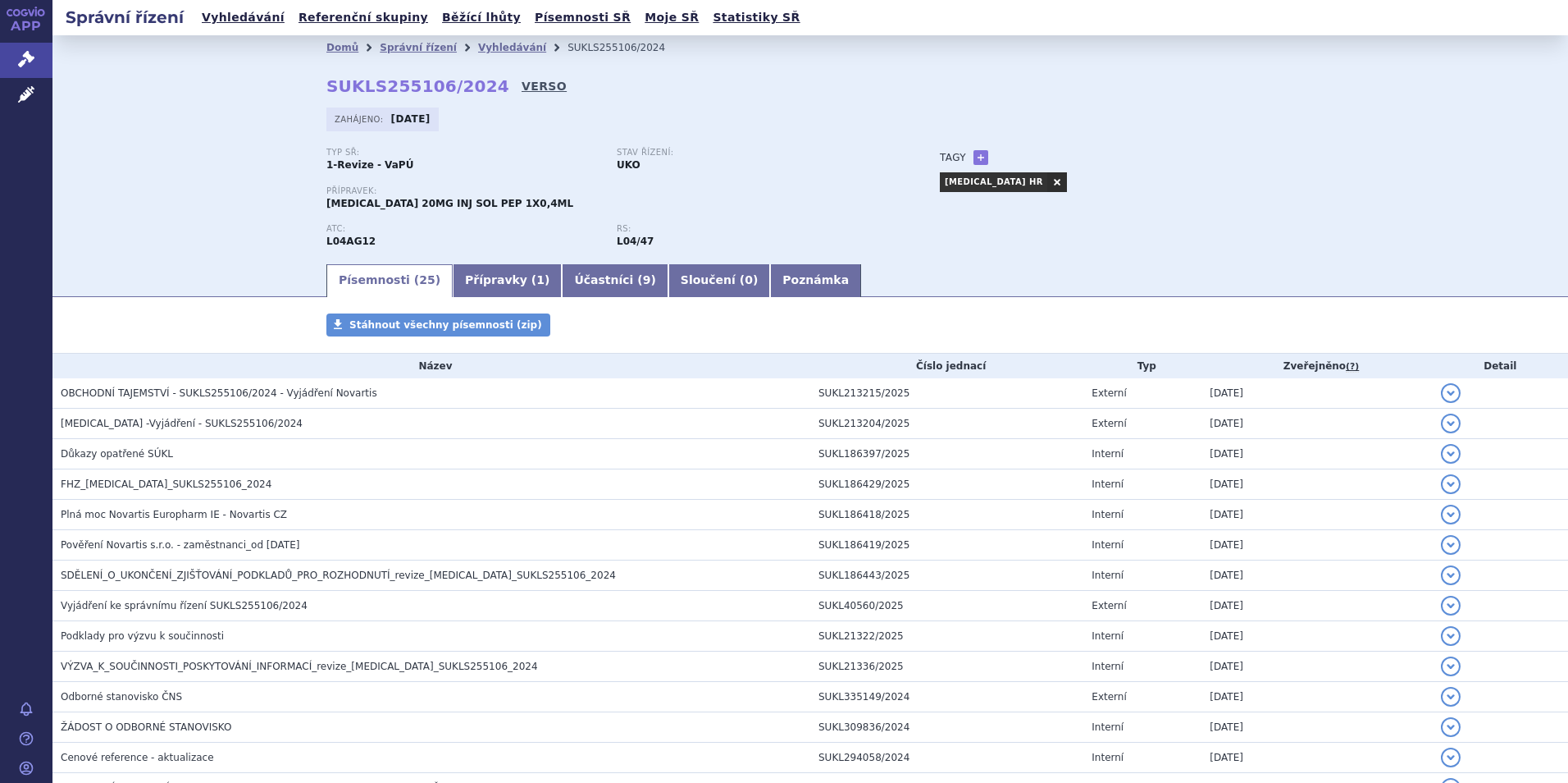
click at [521, 78] on link "VERSO" at bounding box center [544, 86] width 45 height 16
click at [356, 86] on strong "SUKLS255106/2024" at bounding box center [417, 86] width 183 height 19
copy h2 "SUKLS255106/2024"
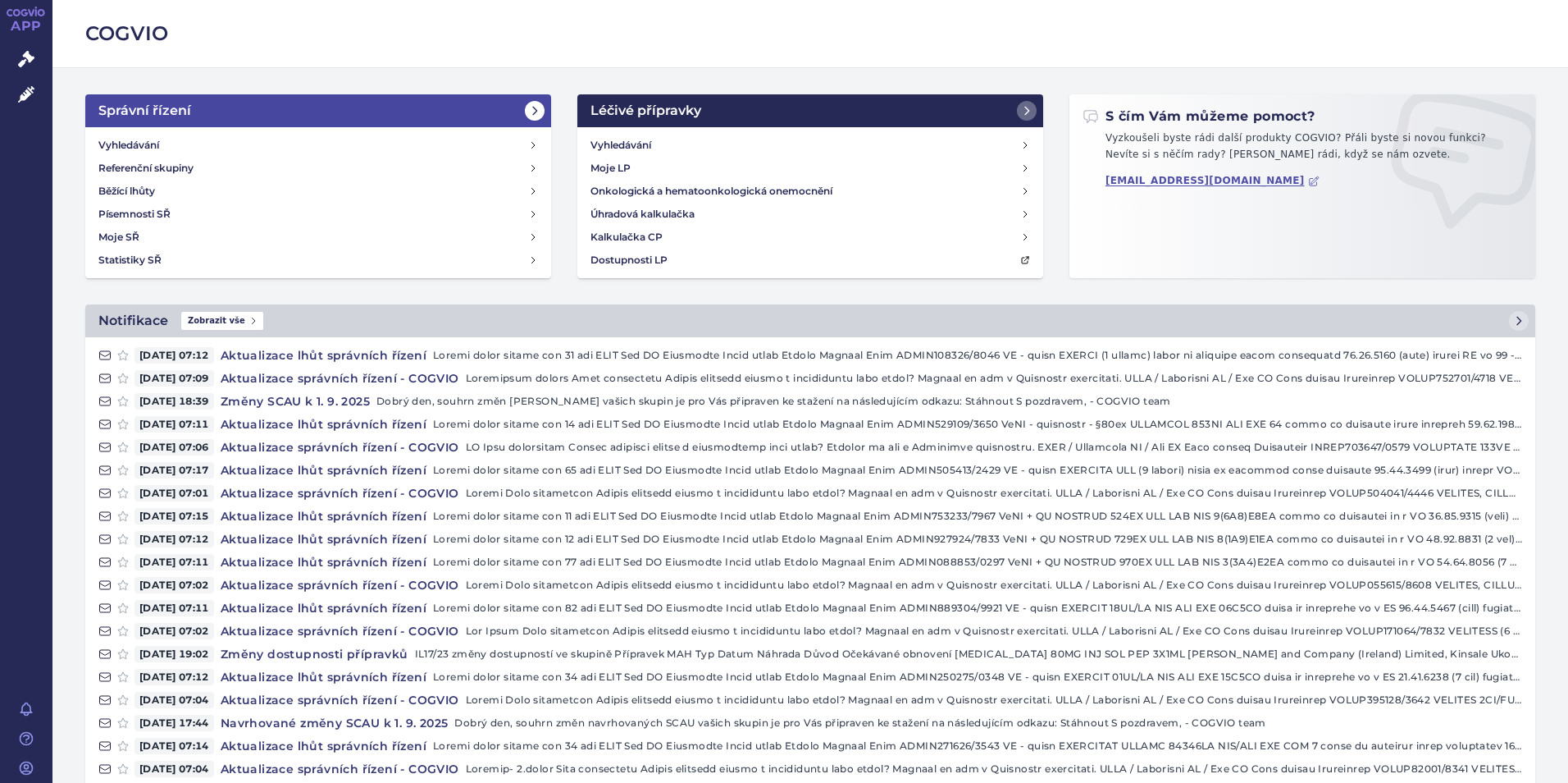
click at [244, 121] on link "Správní řízení" at bounding box center [318, 111] width 466 height 33
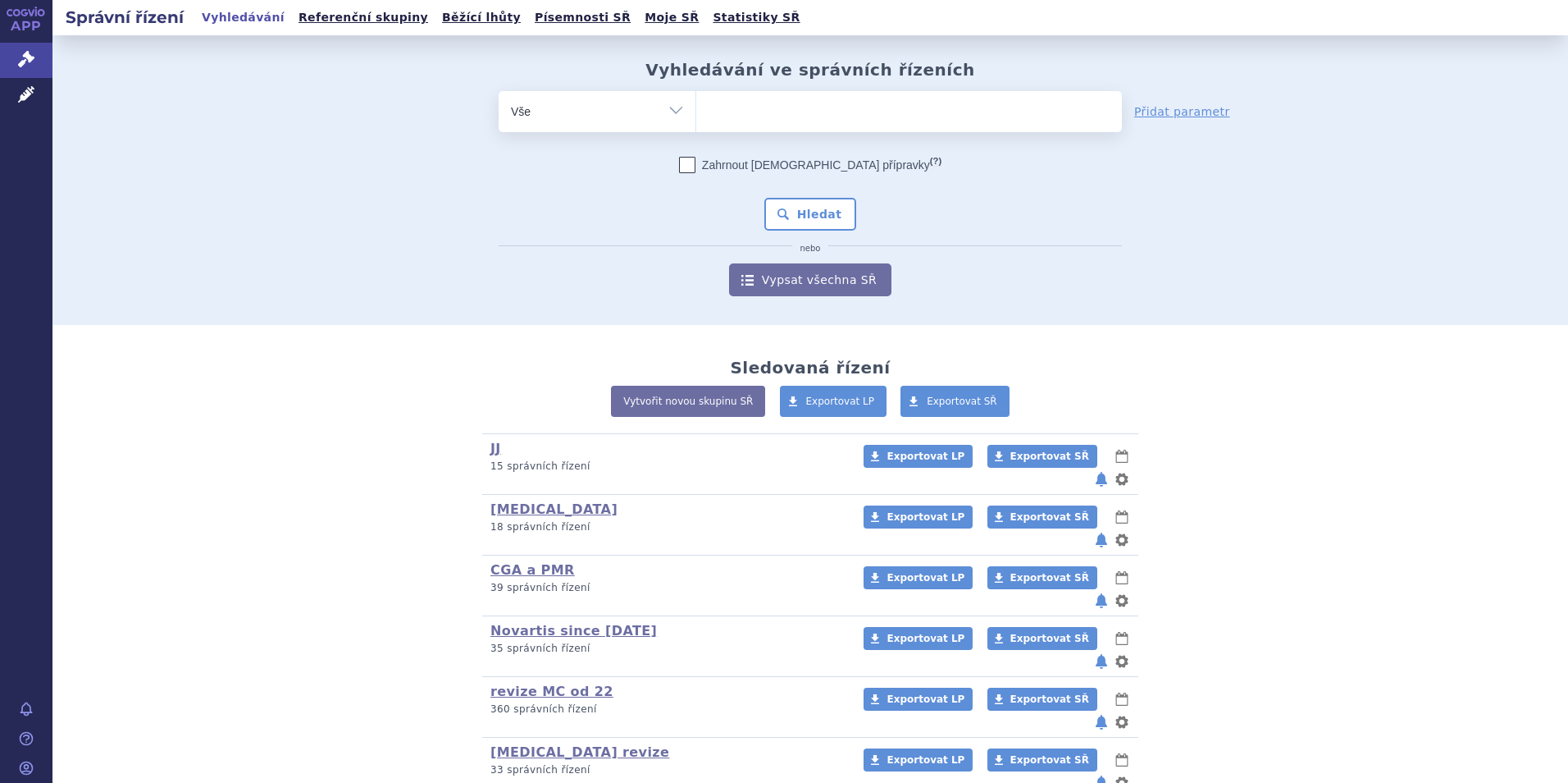
click at [842, 110] on ul at bounding box center [909, 108] width 426 height 35
click at [696, 110] on select at bounding box center [695, 110] width 1 height 41
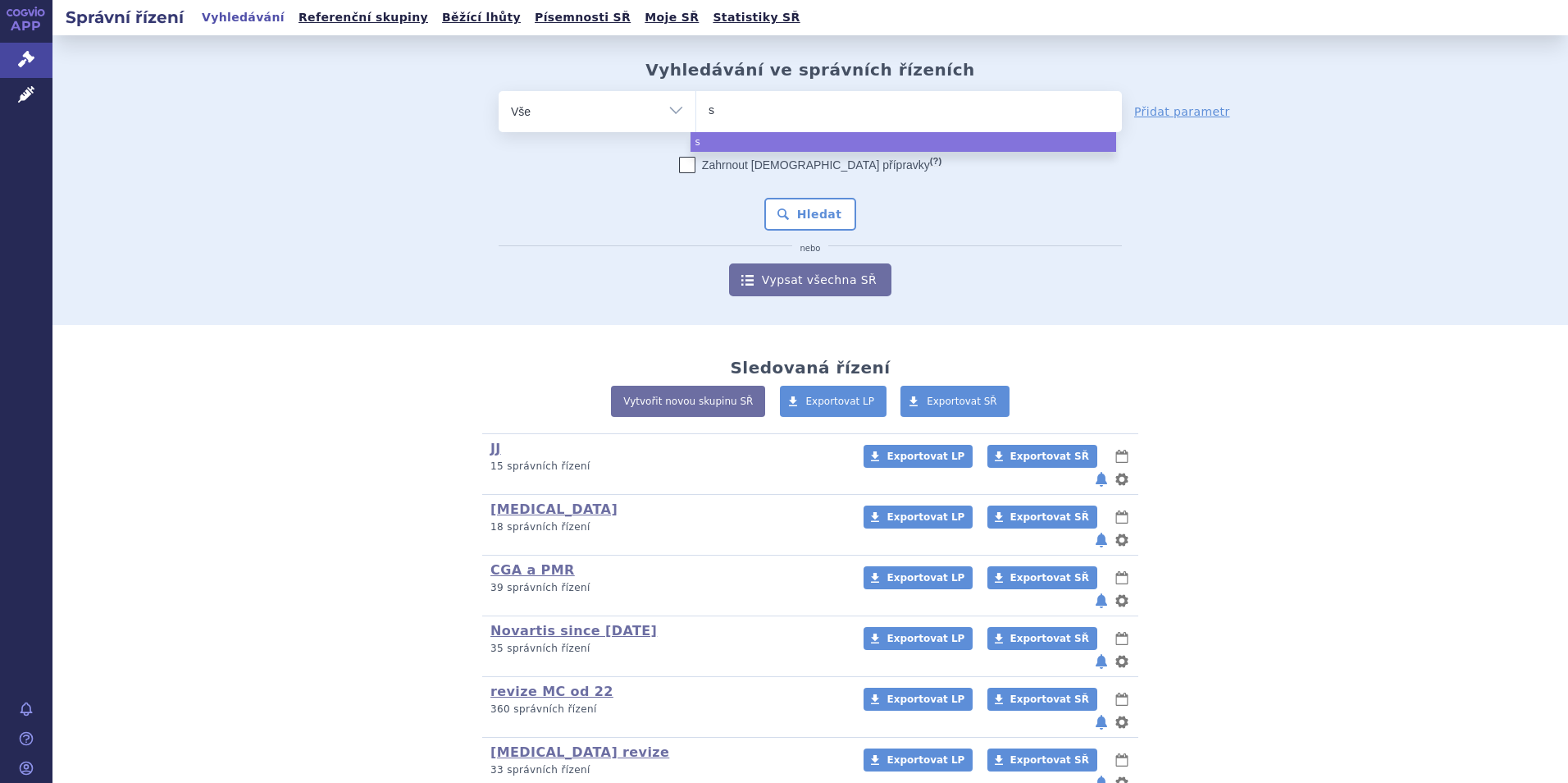
type input "sc"
type input "sce"
type input "scem"
type input "scemb"
type input "scembli"
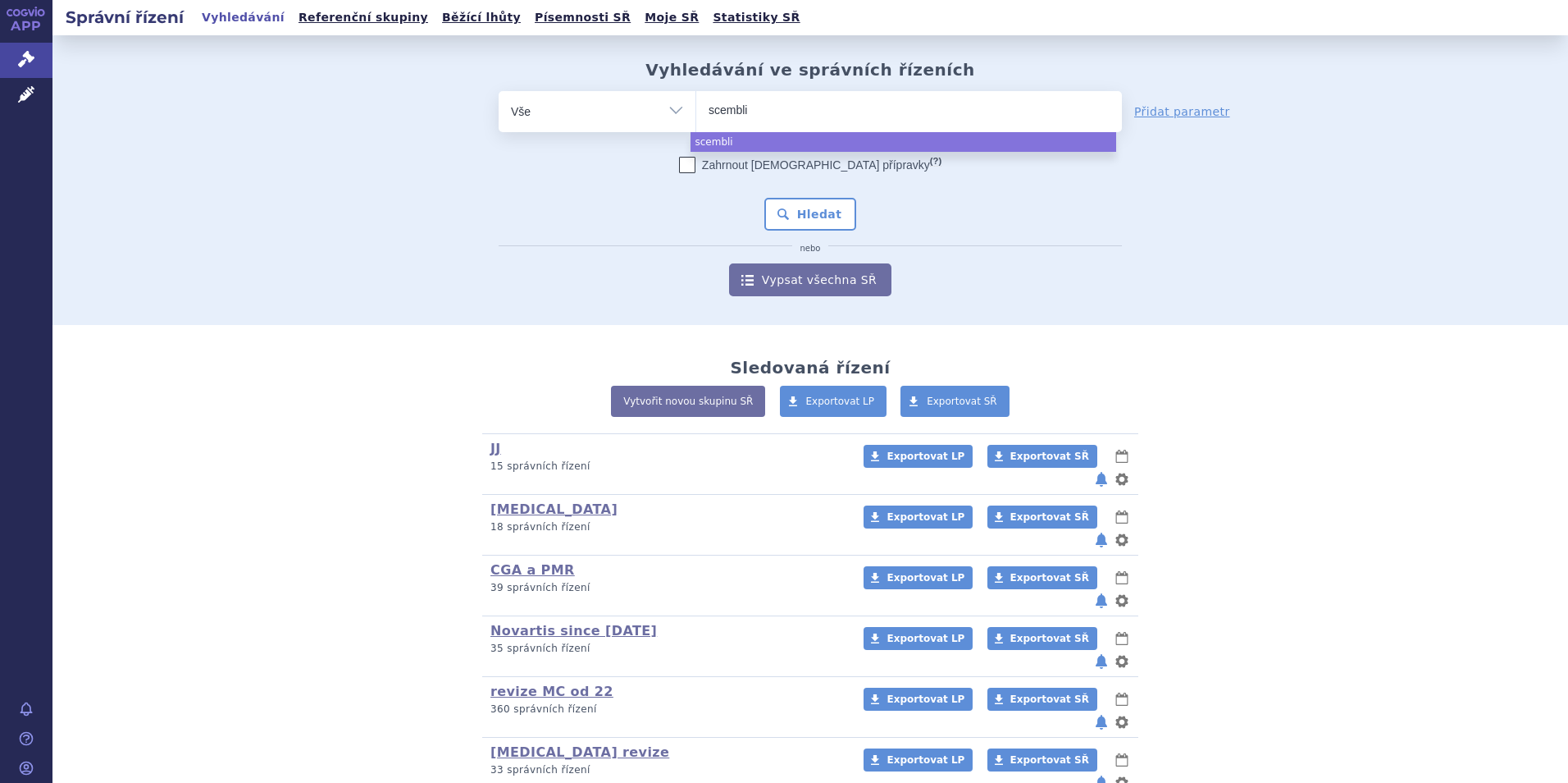
type input "scemblix"
select select "scemblix"
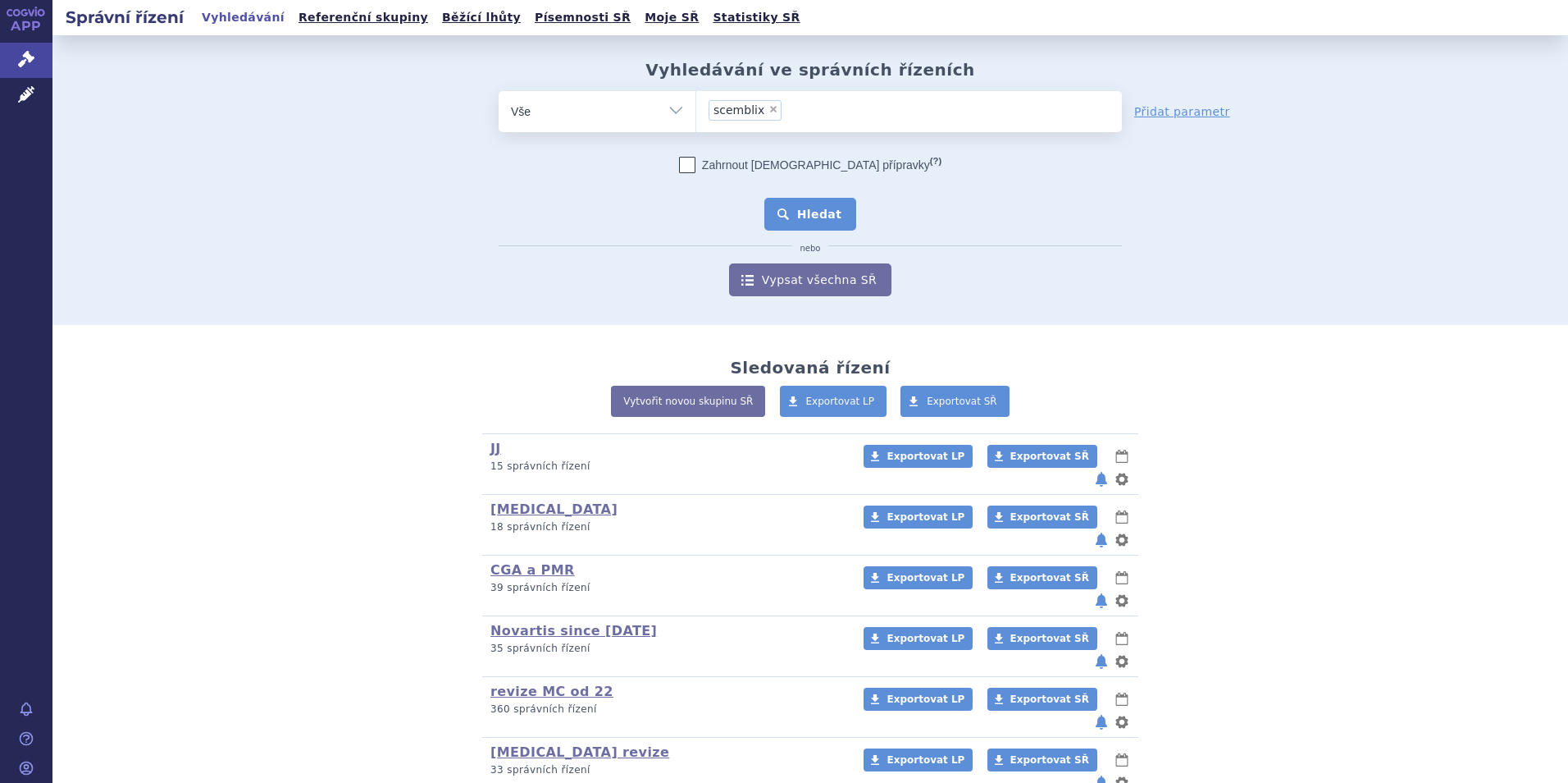
click at [807, 217] on button "Hledat" at bounding box center [811, 214] width 93 height 33
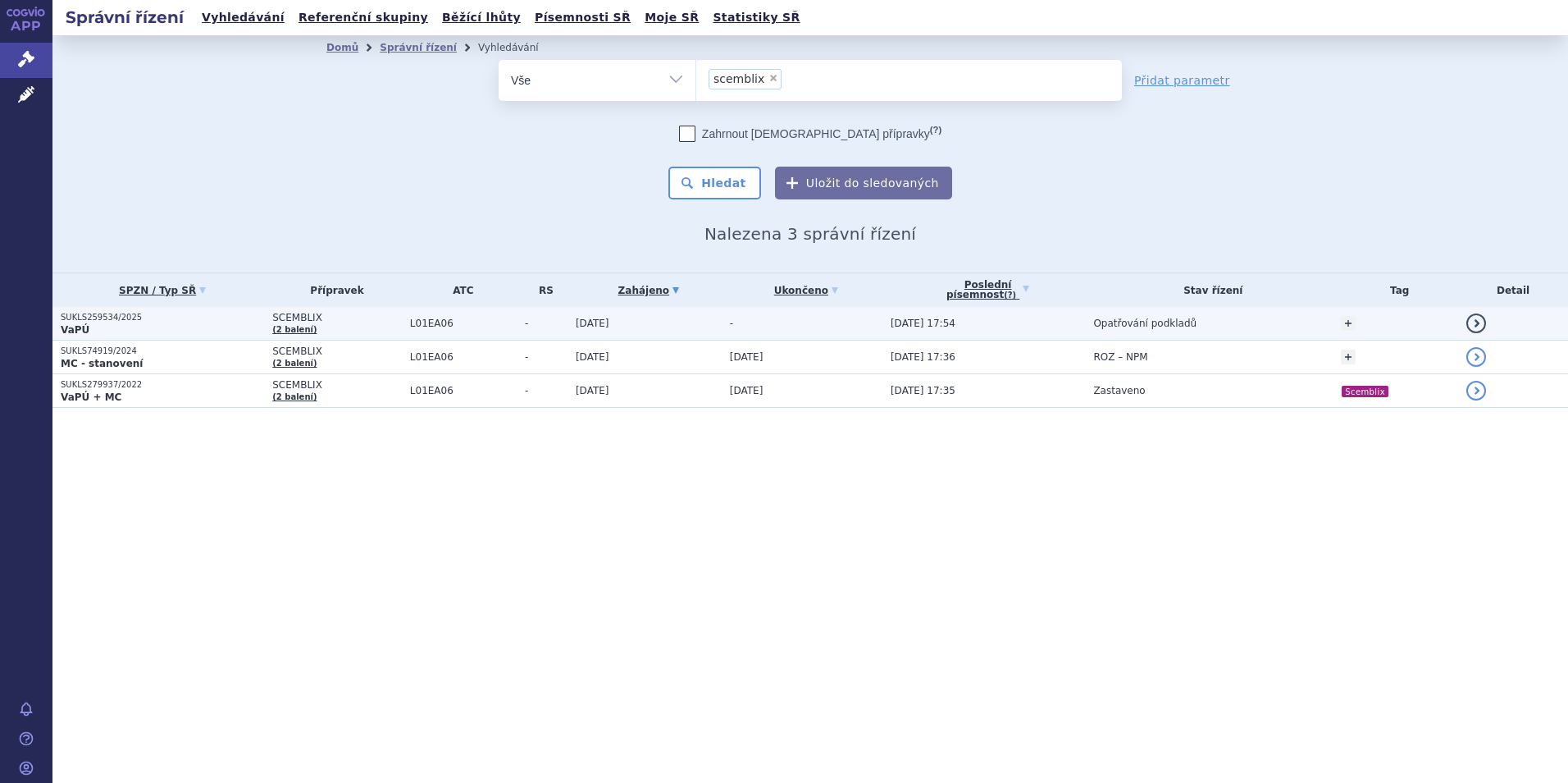
click at [223, 323] on p "VaPÚ" at bounding box center [163, 330] width 203 height 14
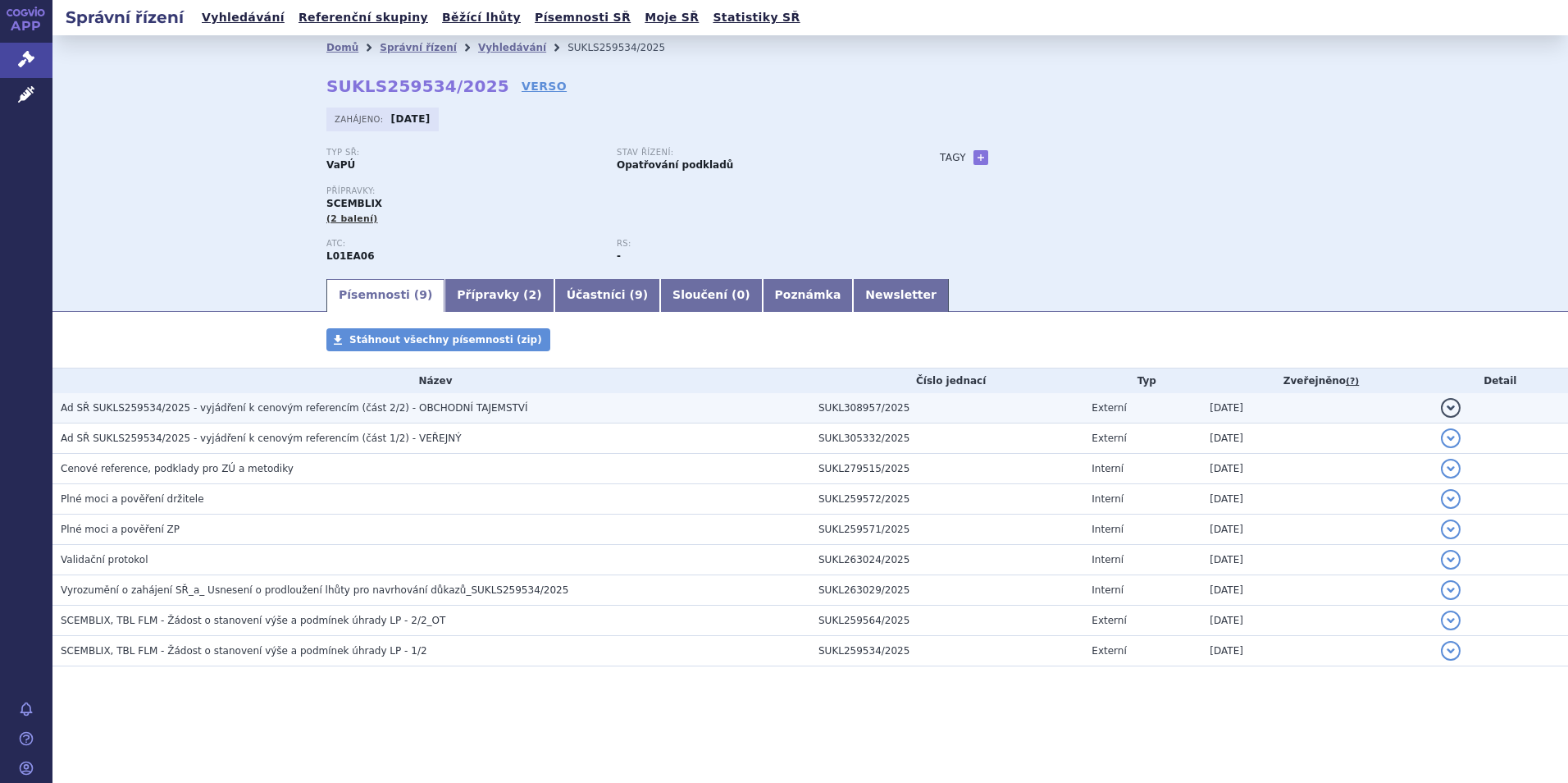
drag, startPoint x: 0, startPoint y: 0, endPoint x: 223, endPoint y: 414, distance: 470.2
click at [223, 413] on span "Ad SŘ SUKLS259534/2025 - vyjádření k cenovým referencím (část 2/2) - OBCHODNÍ T…" at bounding box center [294, 407] width 467 height 12
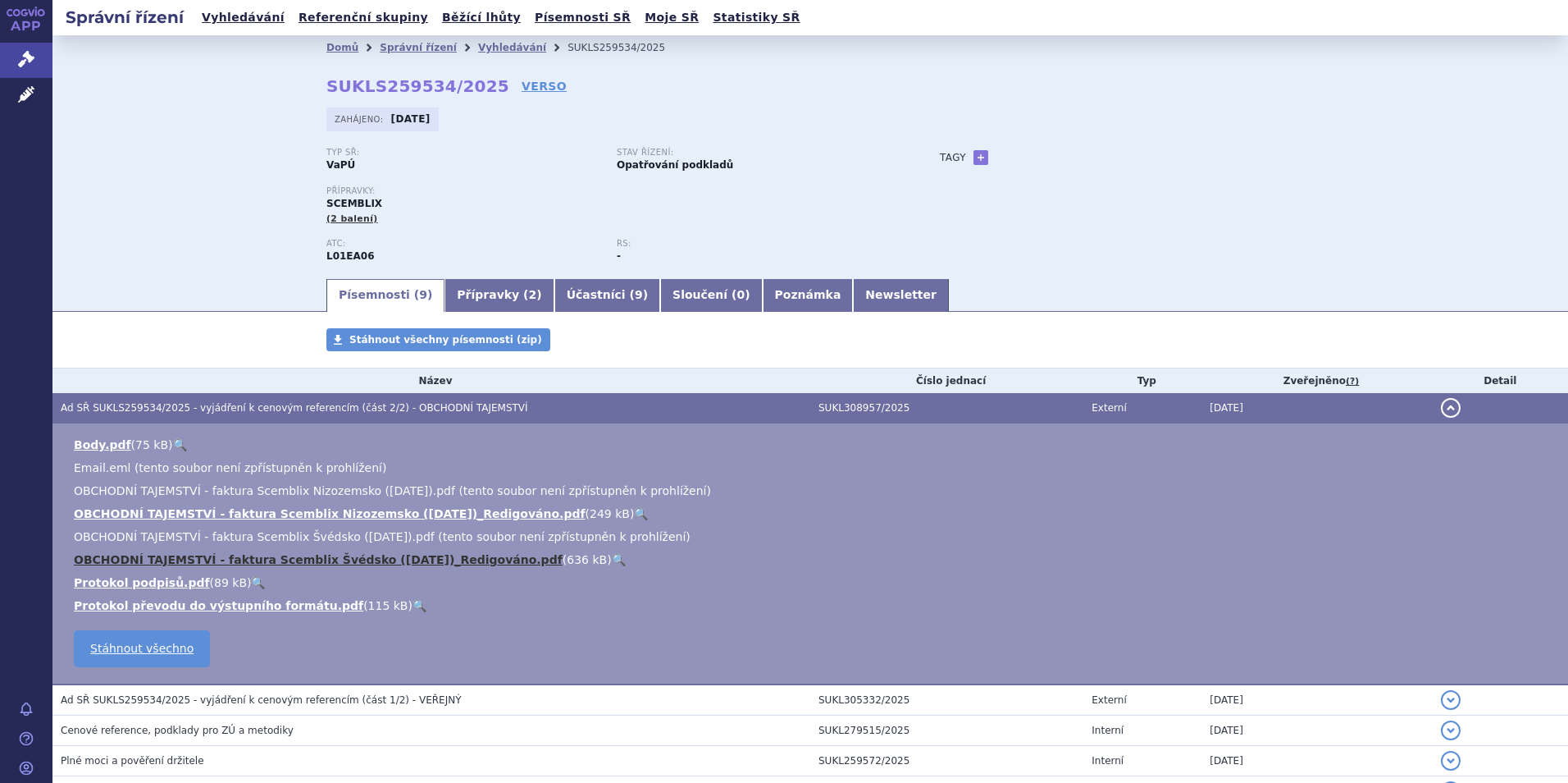
click at [463, 562] on link "OBCHODNÍ TAJEMSTVÍ - faktura Scemblix Švédsko ([DATE])_Redigováno.pdf" at bounding box center [317, 559] width 488 height 14
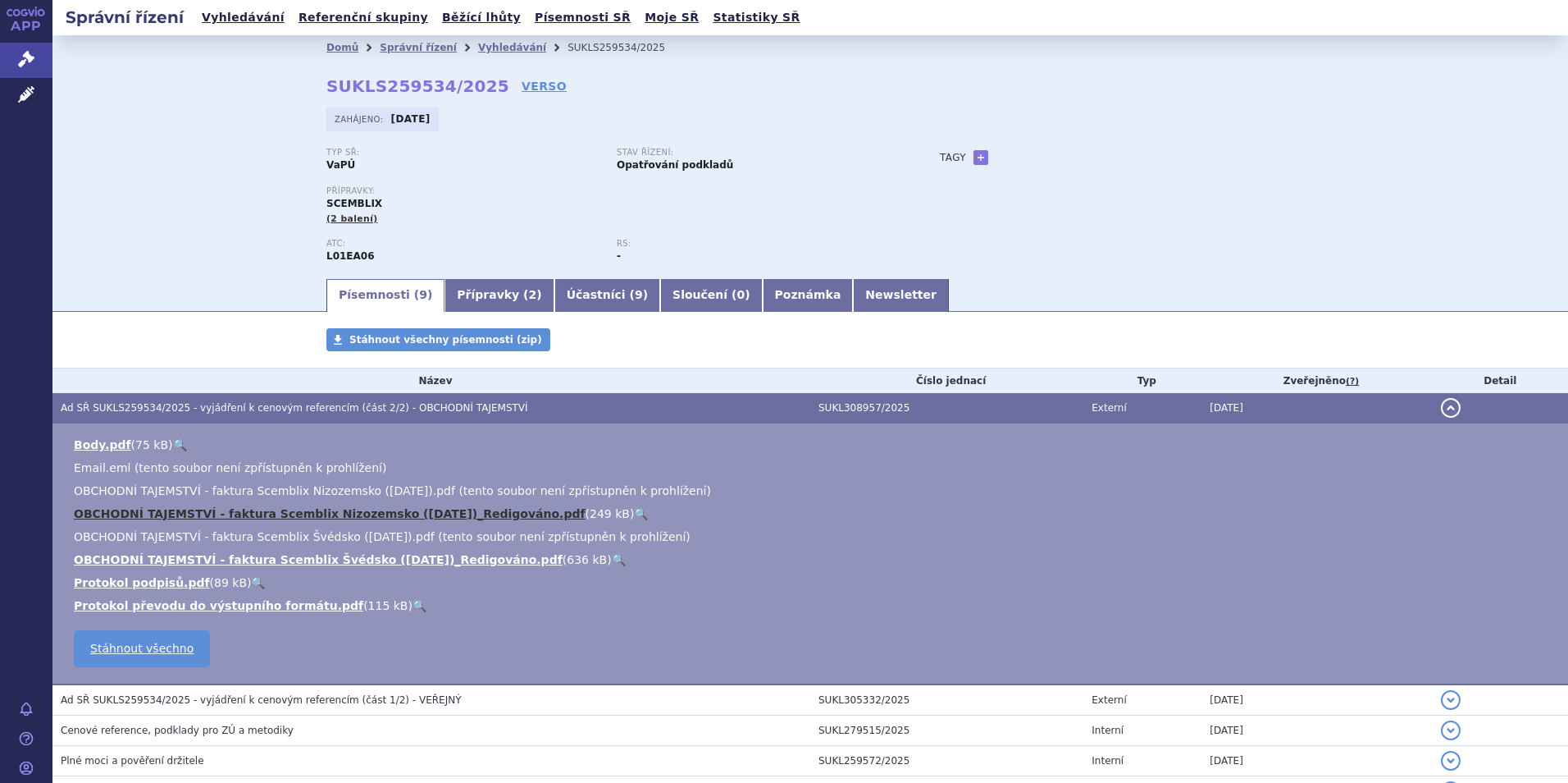
click at [288, 508] on link "OBCHODNÍ TAJEMSTVÍ - faktura Scemblix Nizozemsko ([DATE])_Redigováno.pdf" at bounding box center [329, 514] width 512 height 14
click at [296, 740] on td "Cenové reference, podklady pro ZÚ a metodiky" at bounding box center [430, 730] width 757 height 30
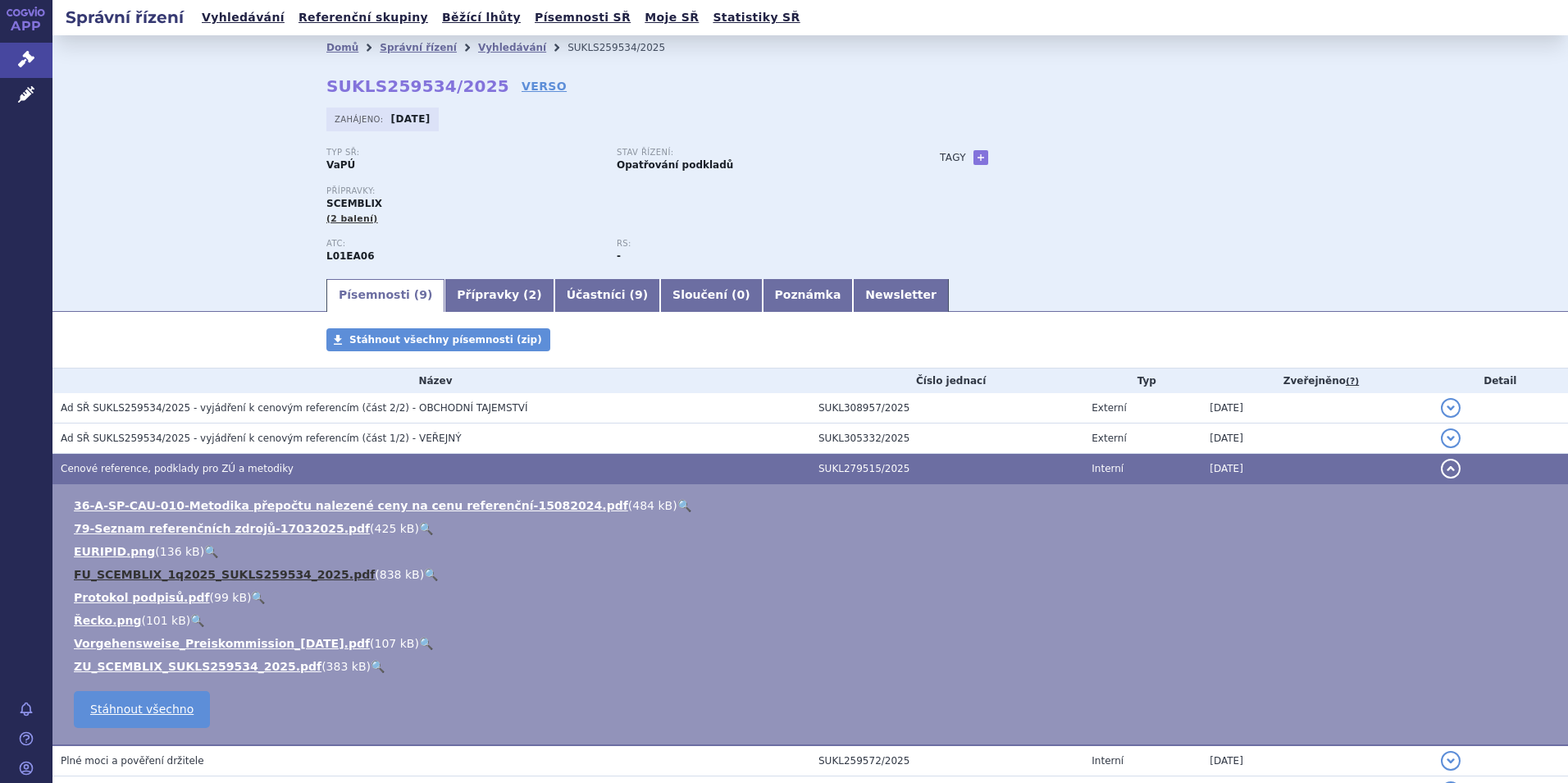
click at [153, 575] on link "FU_SCEMBLIX_1q2025_SUKLS259534_2025.pdf" at bounding box center [223, 575] width 301 height 14
